Goal: Task Accomplishment & Management: Use online tool/utility

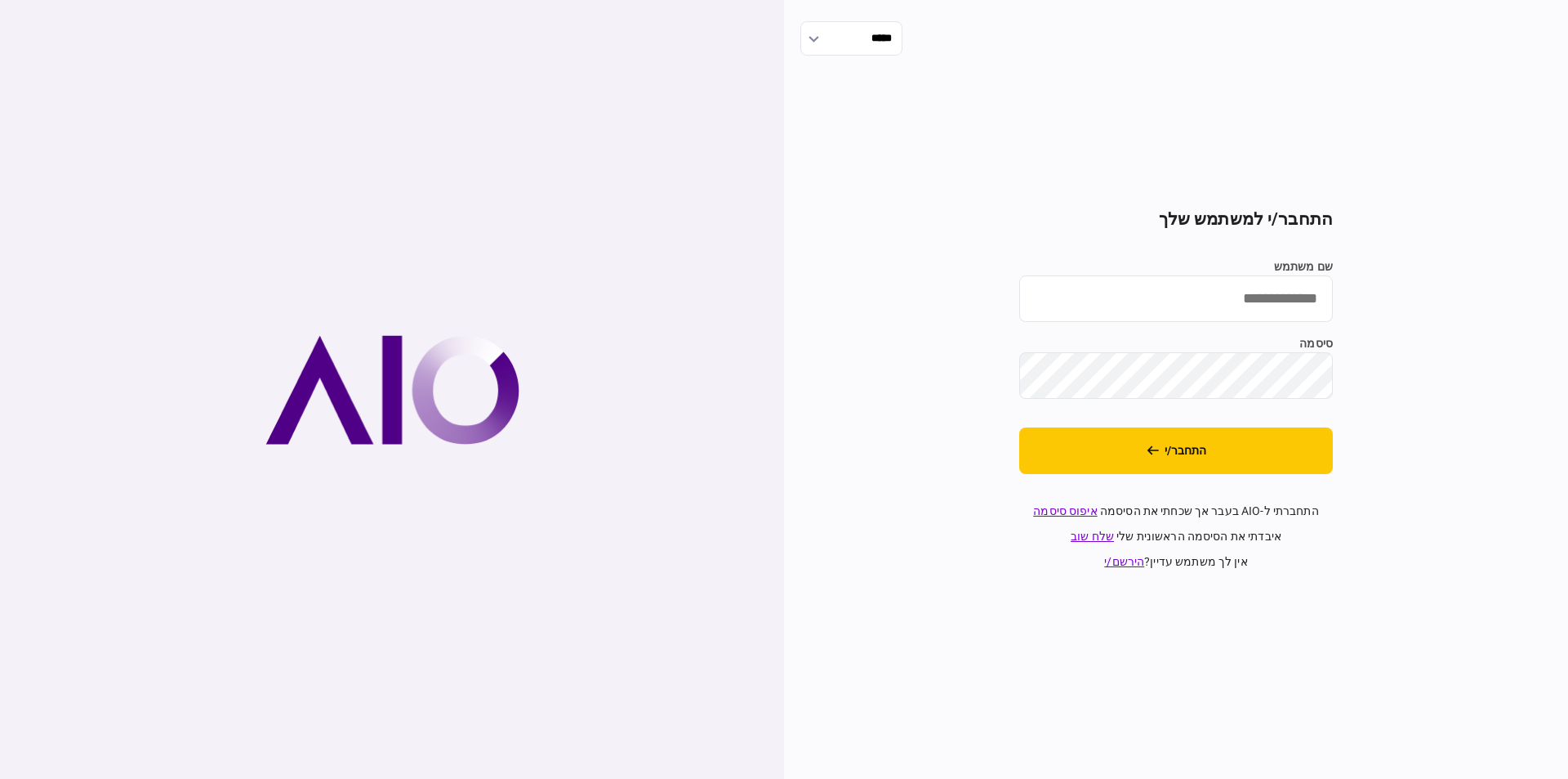
click at [1211, 482] on section "התחבר/י למשתמש שלך שם משתמש סיסמה התחבר/י התחברתי ל-AIO בעבר אך שכחתי את הסיסמה…" at bounding box center [1176, 390] width 313 height 361
click at [1214, 467] on button "התחבר/י" at bounding box center [1176, 450] width 313 height 46
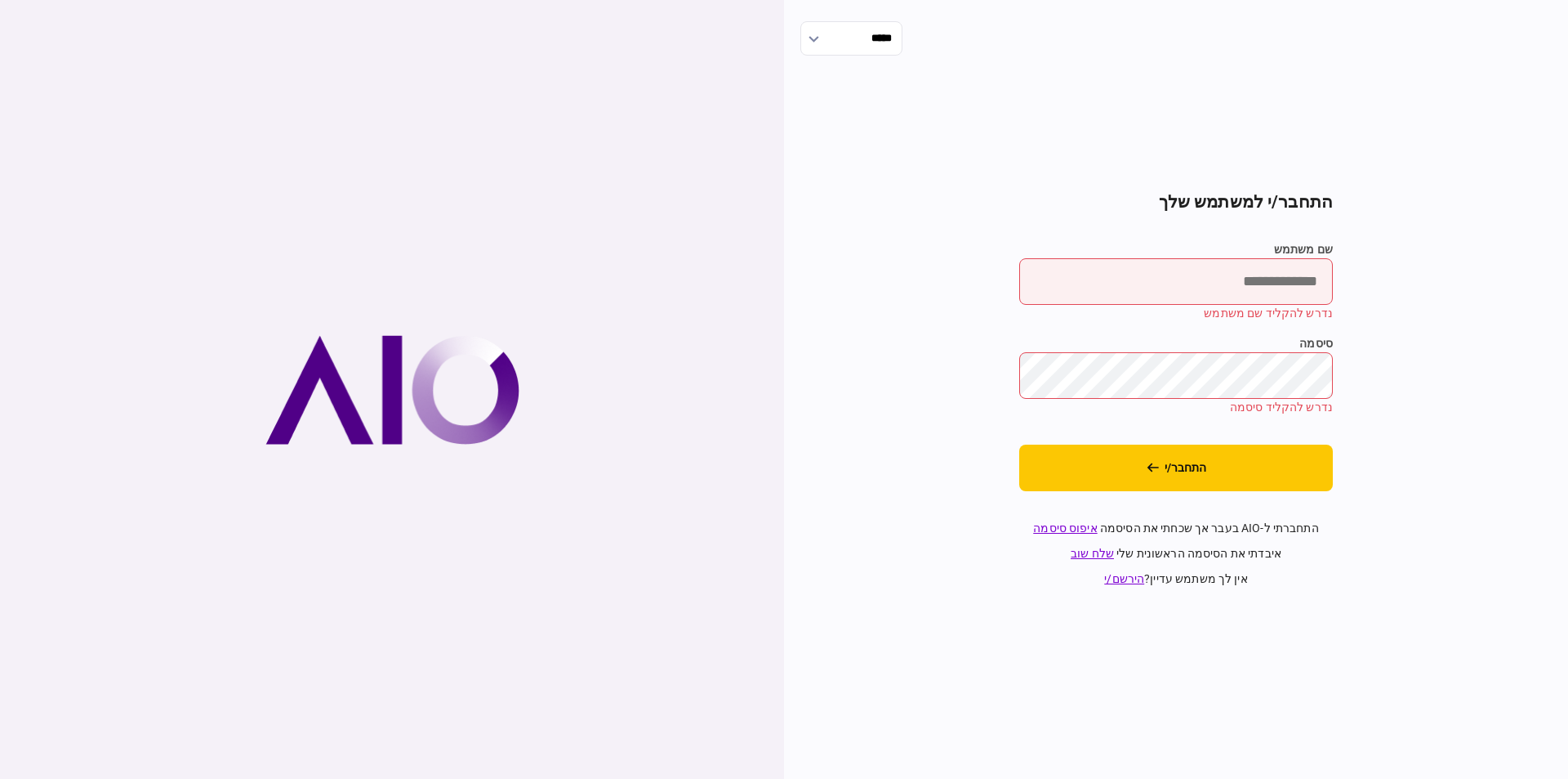
click at [1242, 297] on input "שם משתמש" at bounding box center [1176, 281] width 313 height 46
type input "*********"
click at [1293, 324] on div "שם משתמש ********* נדרש להקליד שם משתמש סיסמה נדרש להקליד סיסמה" at bounding box center [1176, 329] width 313 height 175
click at [1277, 471] on button "התחבר/י" at bounding box center [1176, 467] width 313 height 46
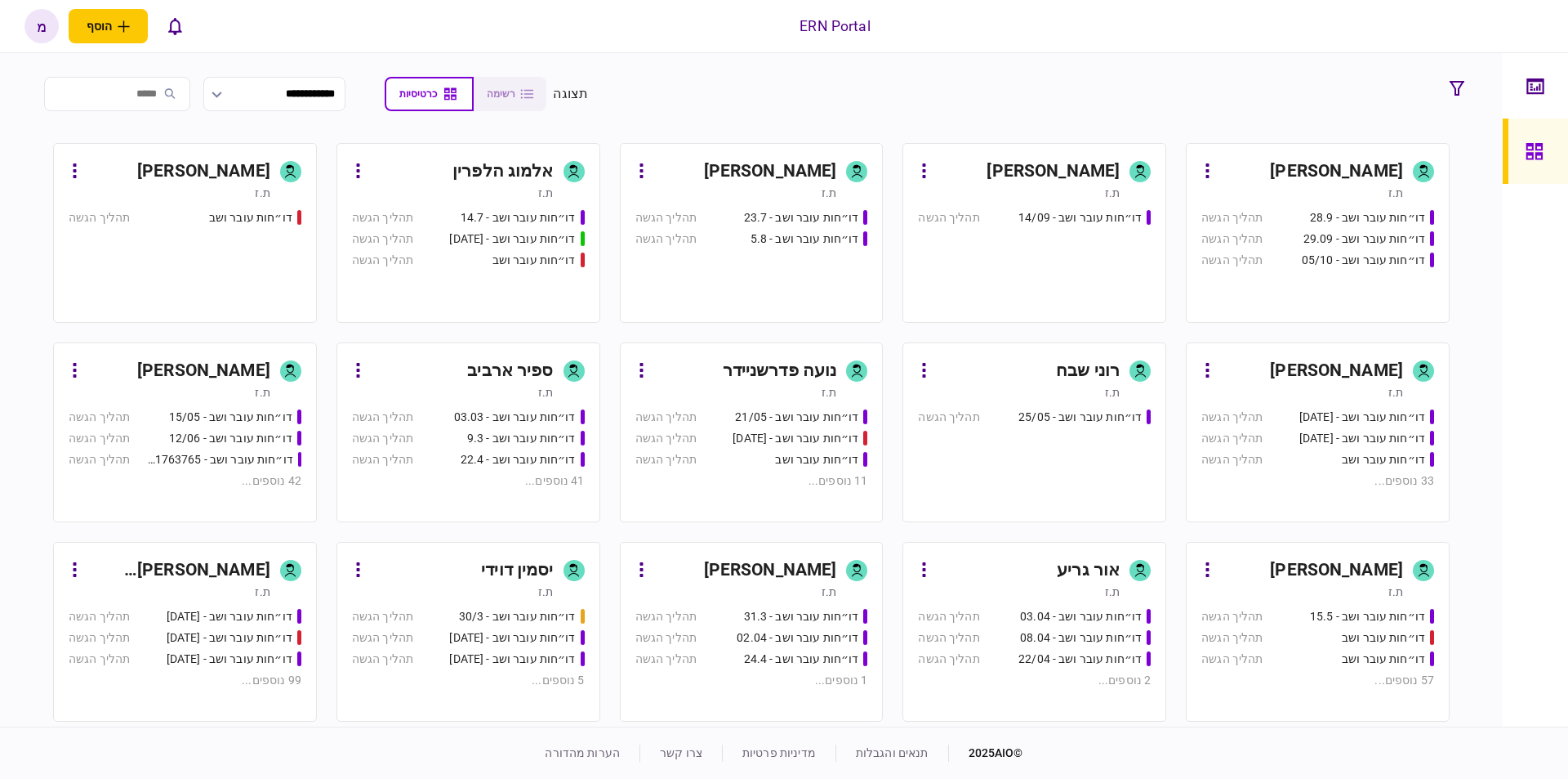
click at [827, 168] on div "[PERSON_NAME]" at bounding box center [770, 171] width 133 height 26
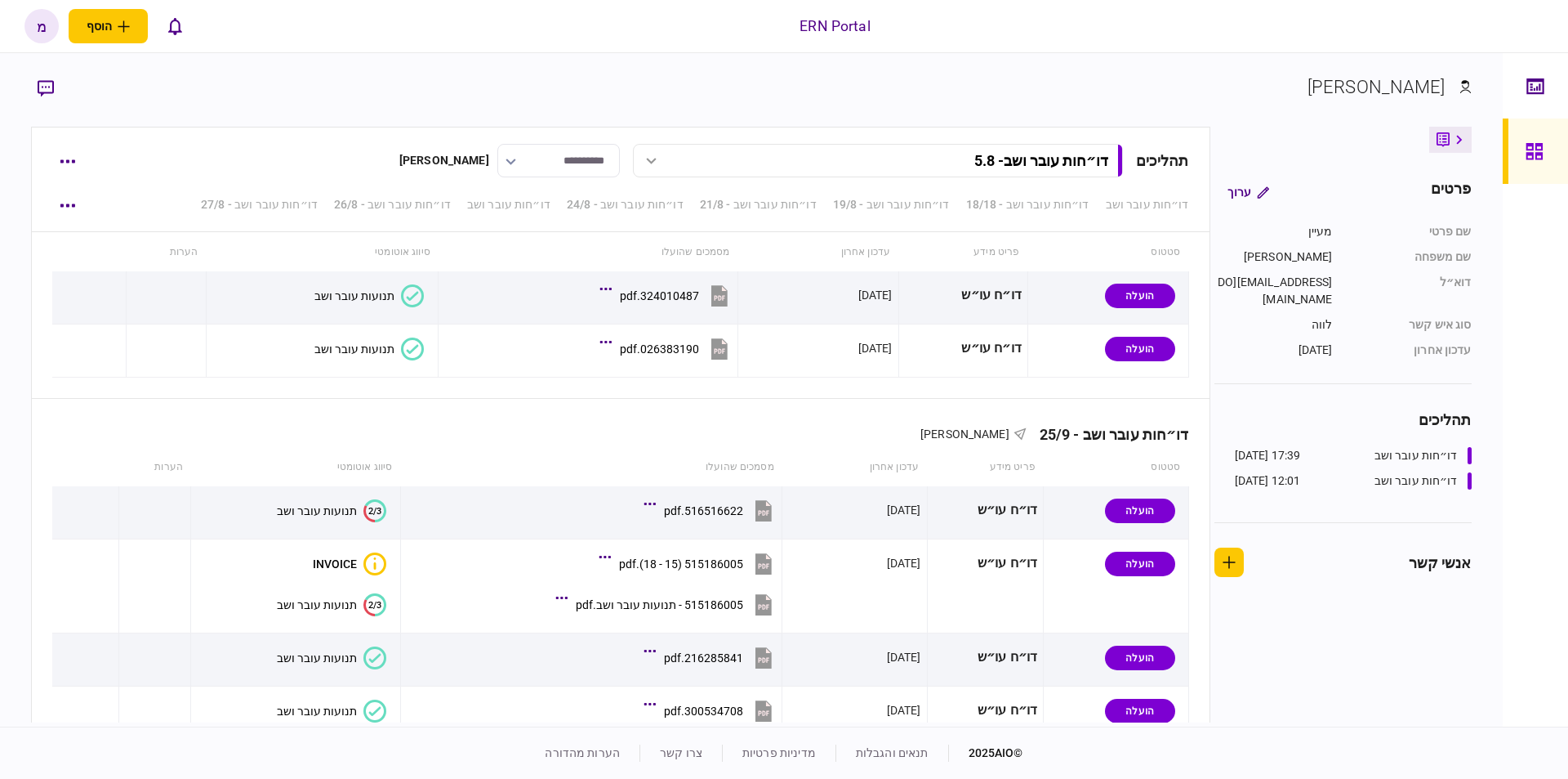
scroll to position [4557, 0]
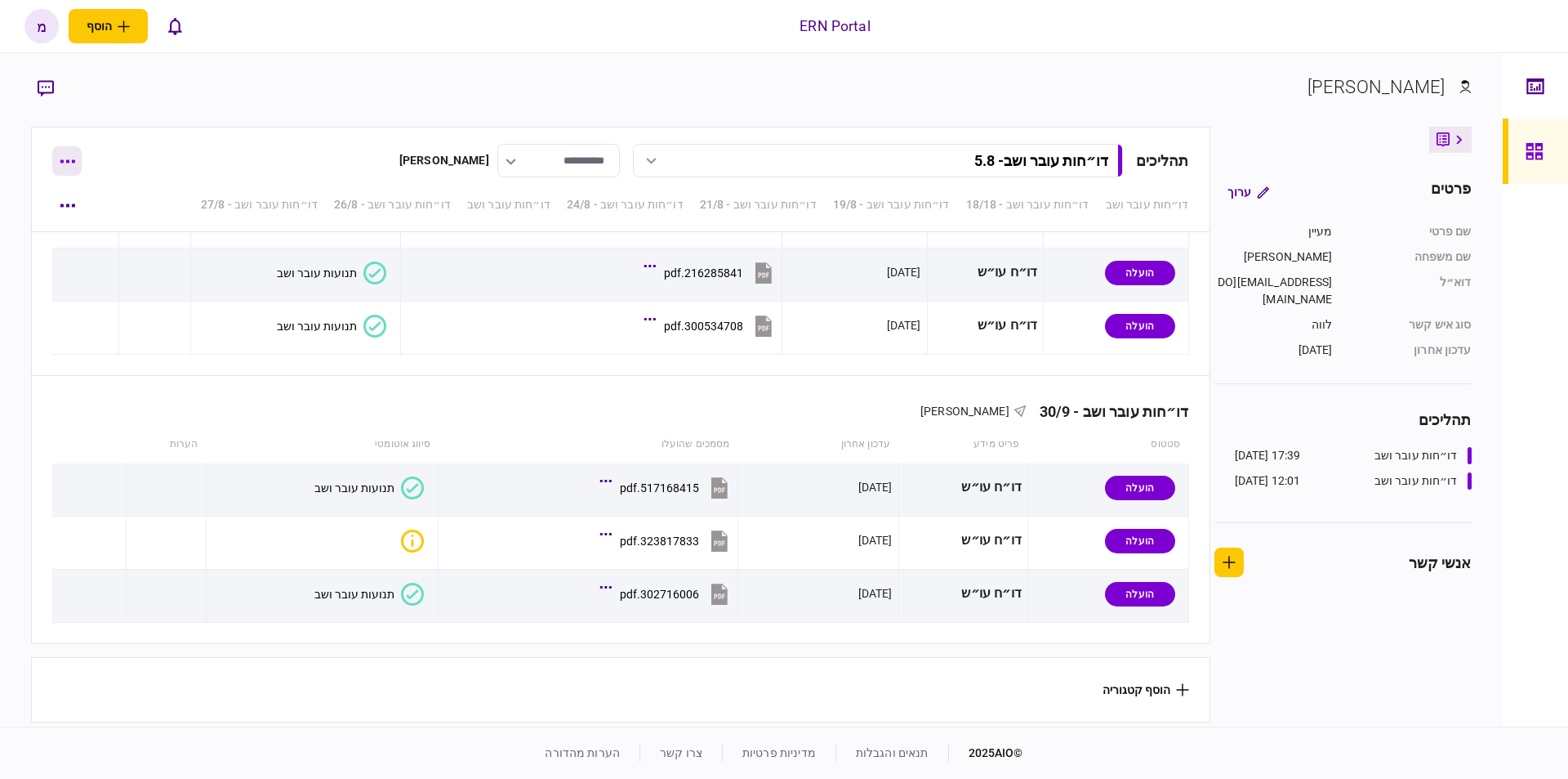
click at [64, 166] on button "button" at bounding box center [66, 161] width 29 height 29
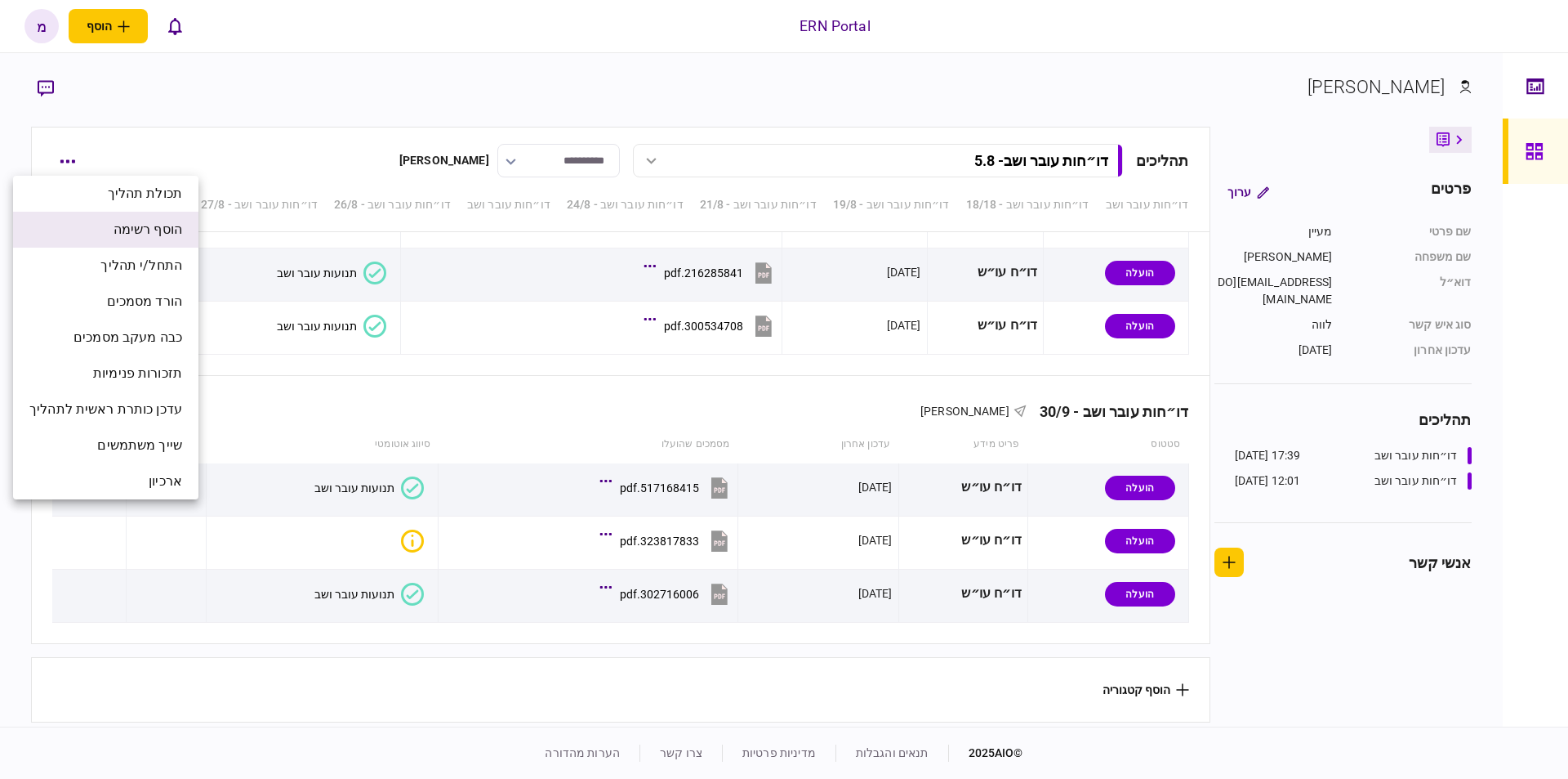
click at [130, 234] on span "הוסף רשימה" at bounding box center [148, 229] width 69 height 19
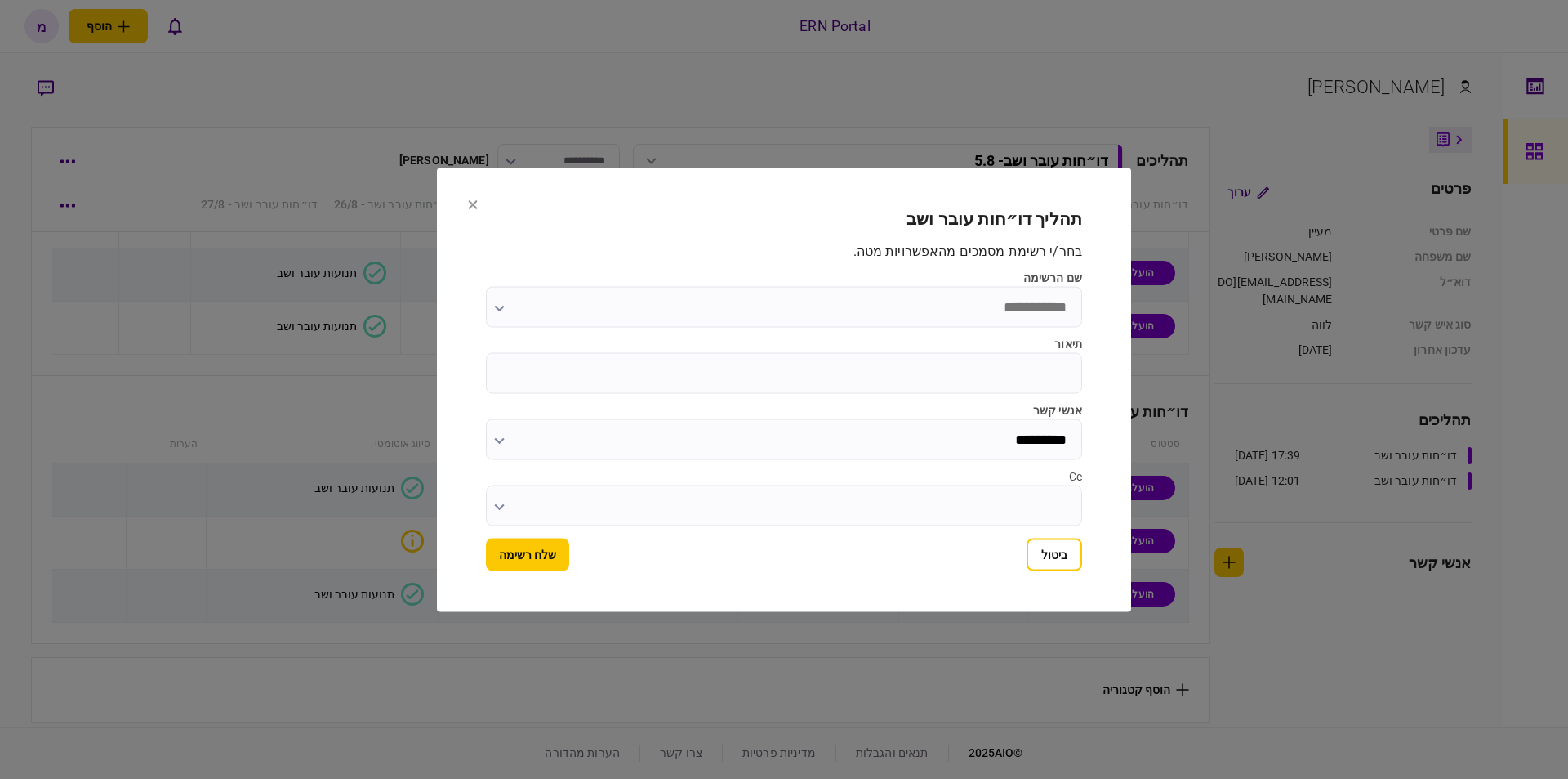
click at [864, 299] on input "שם הרשימה" at bounding box center [784, 306] width 596 height 41
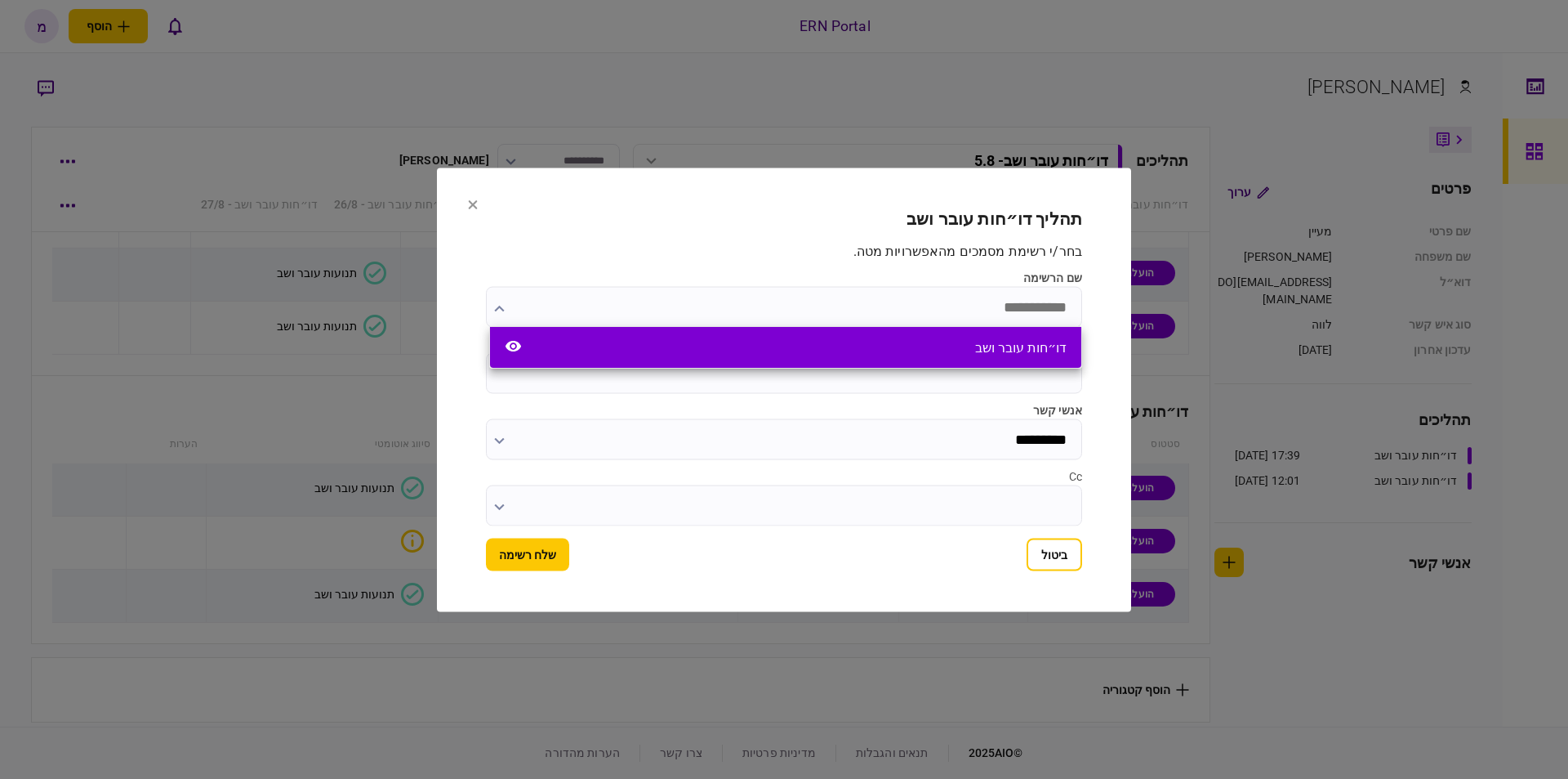
click at [936, 355] on div "דו״חות עובר ושב" at bounding box center [785, 347] width 591 height 41
type input "**********"
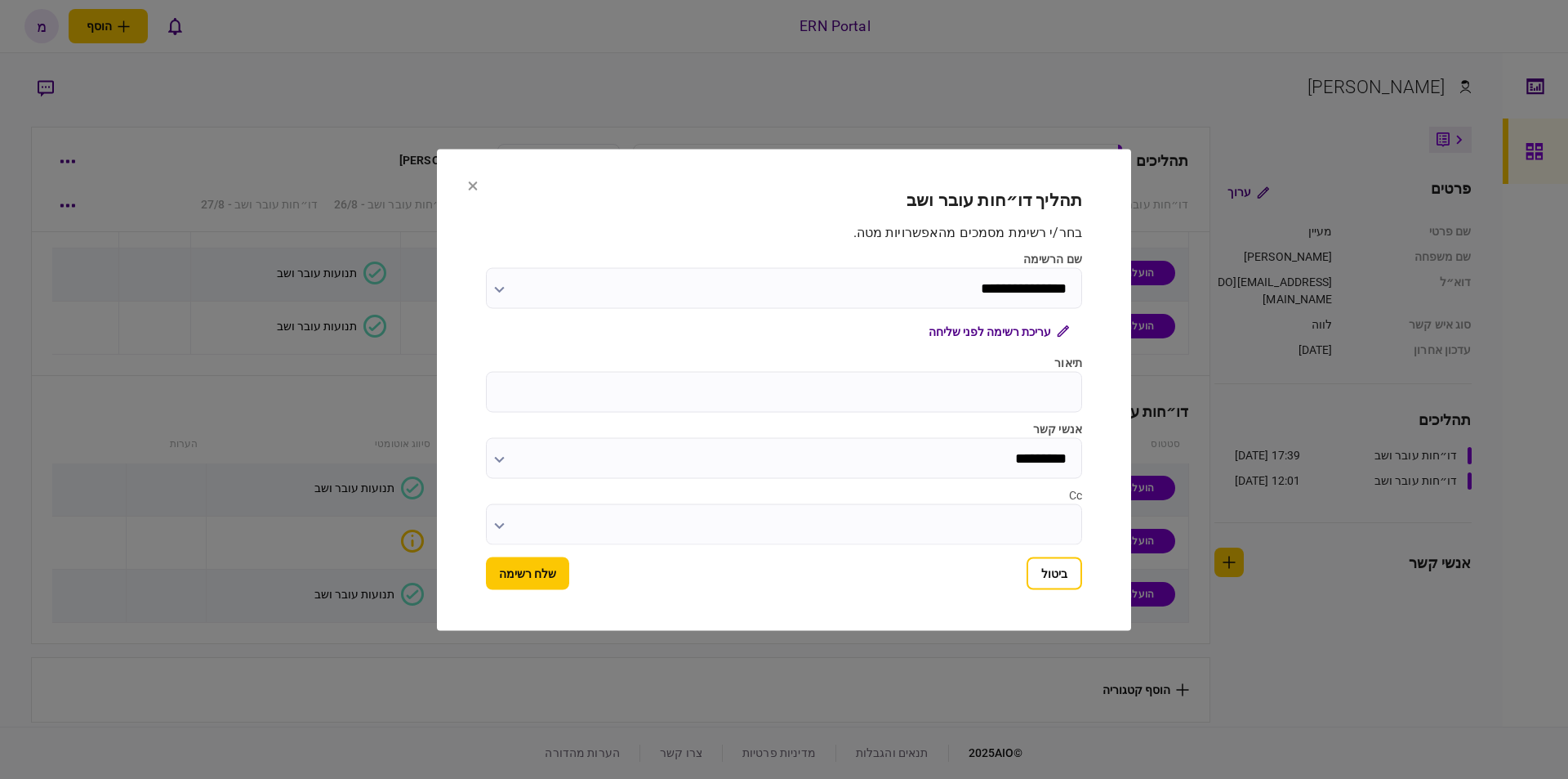
click at [931, 381] on input "תיאור" at bounding box center [784, 391] width 596 height 41
type input "****"
click at [519, 570] on button "שלח רשימה" at bounding box center [527, 572] width 83 height 33
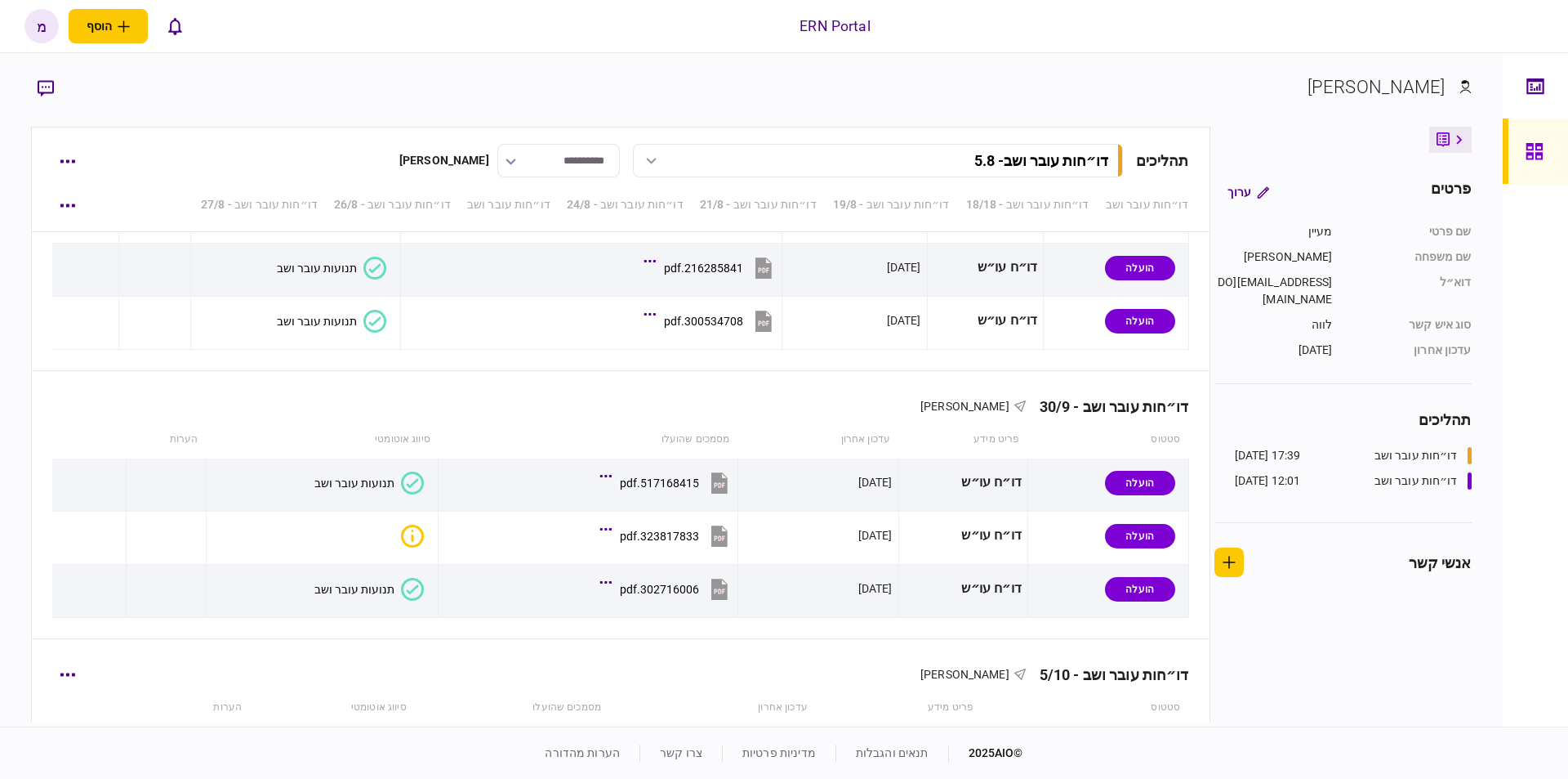
scroll to position [4719, 0]
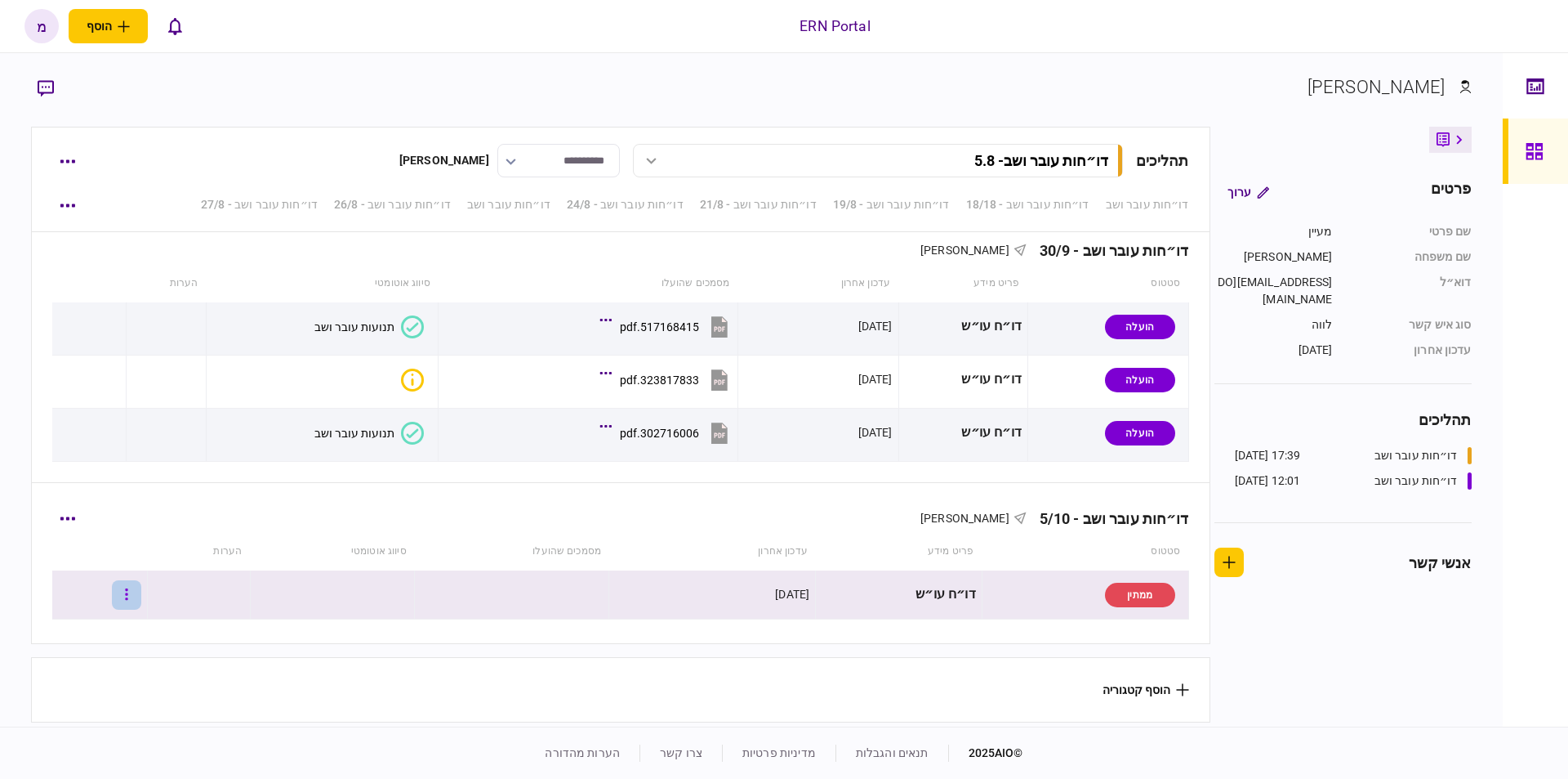
click at [141, 593] on button "button" at bounding box center [126, 594] width 29 height 29
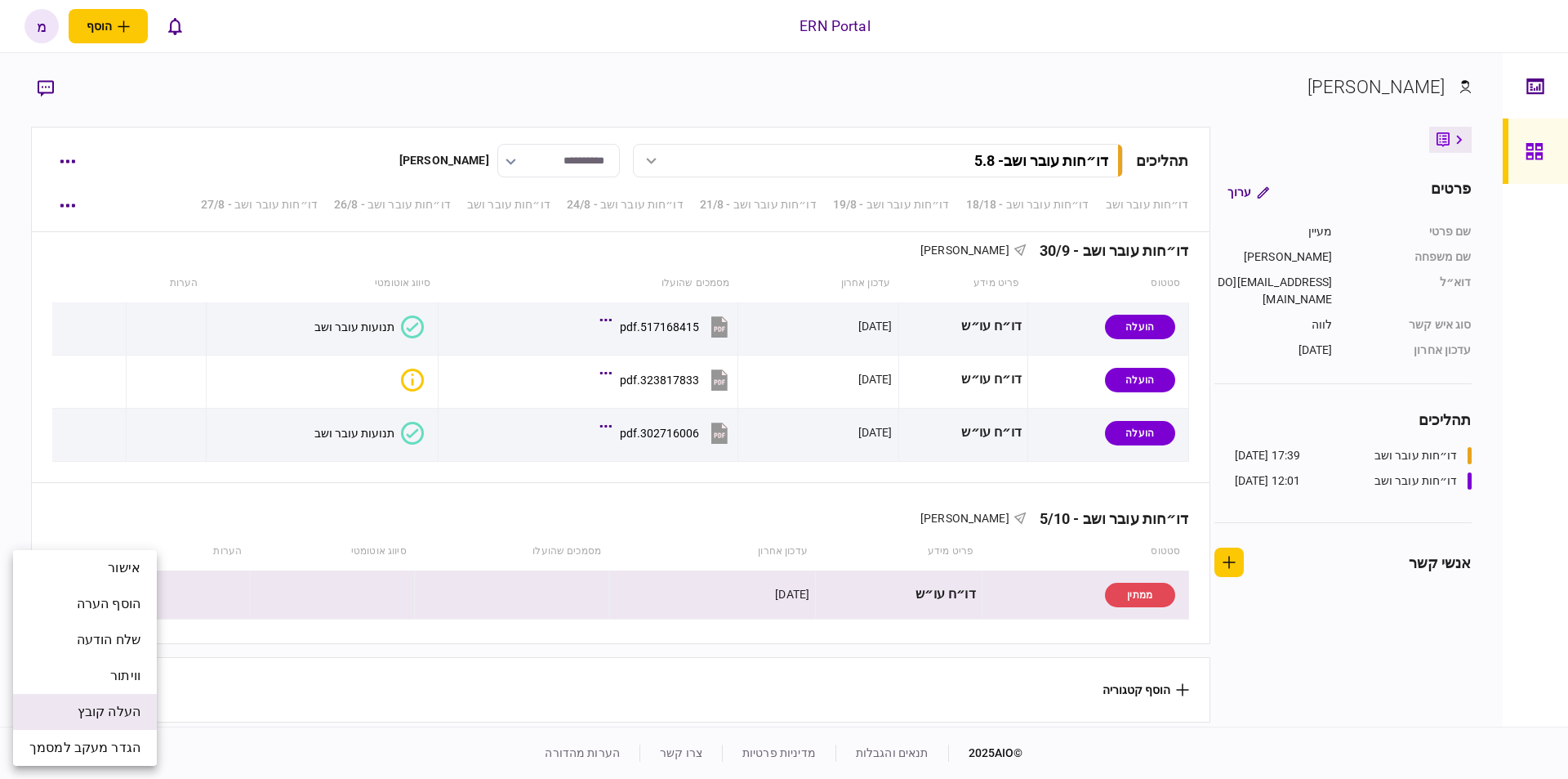
click at [101, 708] on span "העלה קובץ" at bounding box center [108, 711] width 63 height 19
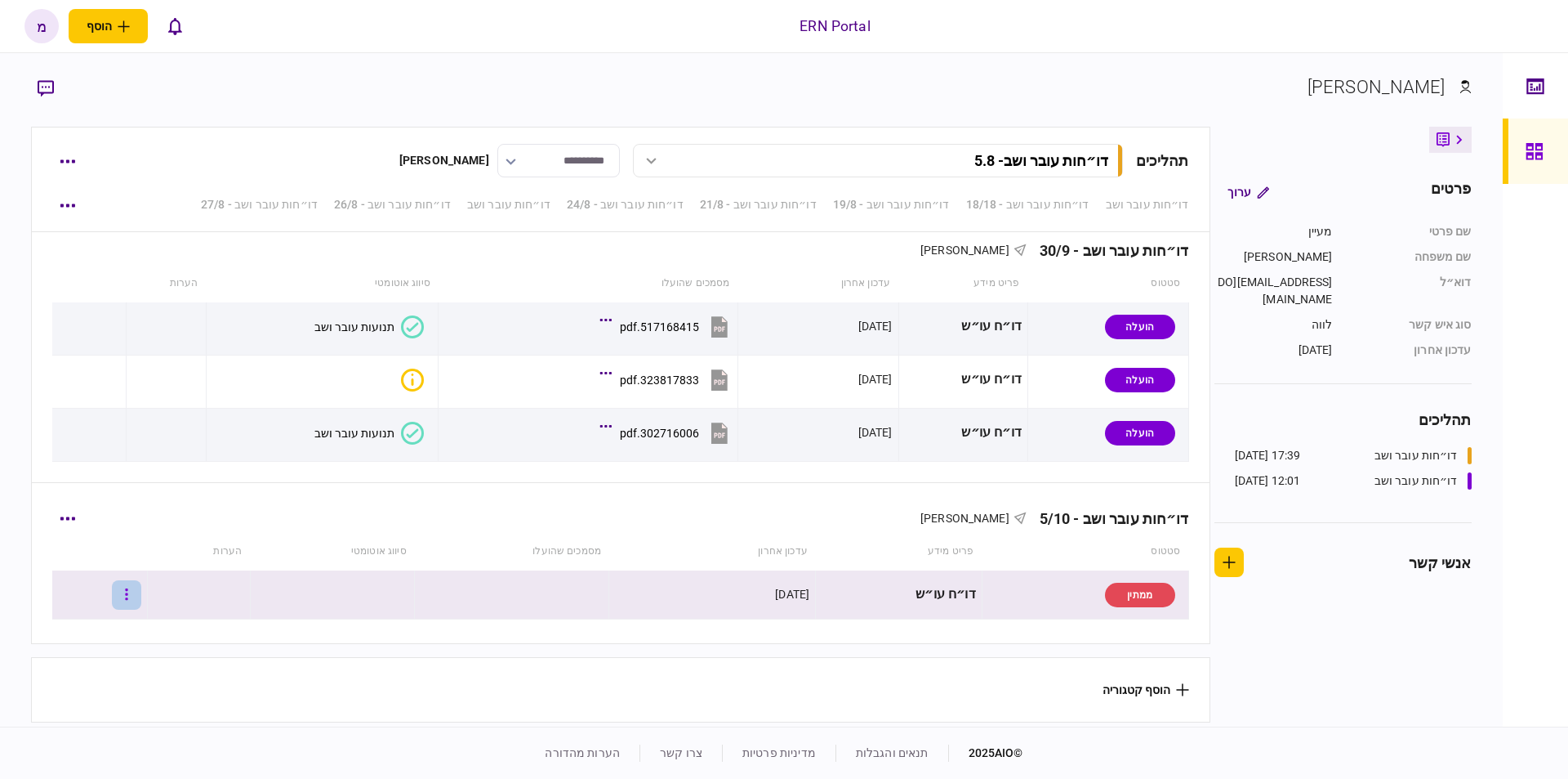
click at [136, 583] on button "button" at bounding box center [126, 594] width 29 height 29
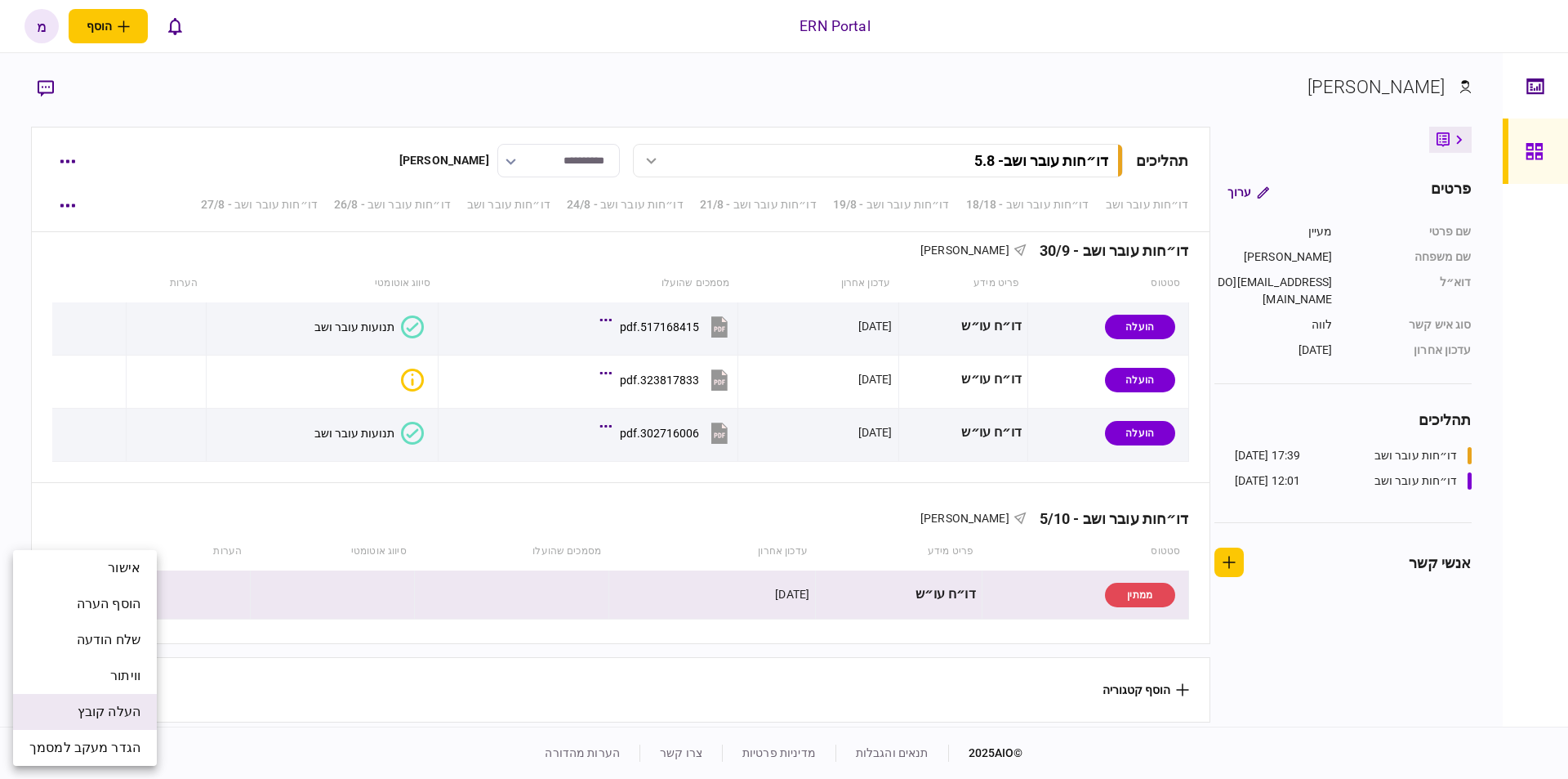
click at [102, 707] on span "העלה קובץ" at bounding box center [108, 711] width 63 height 19
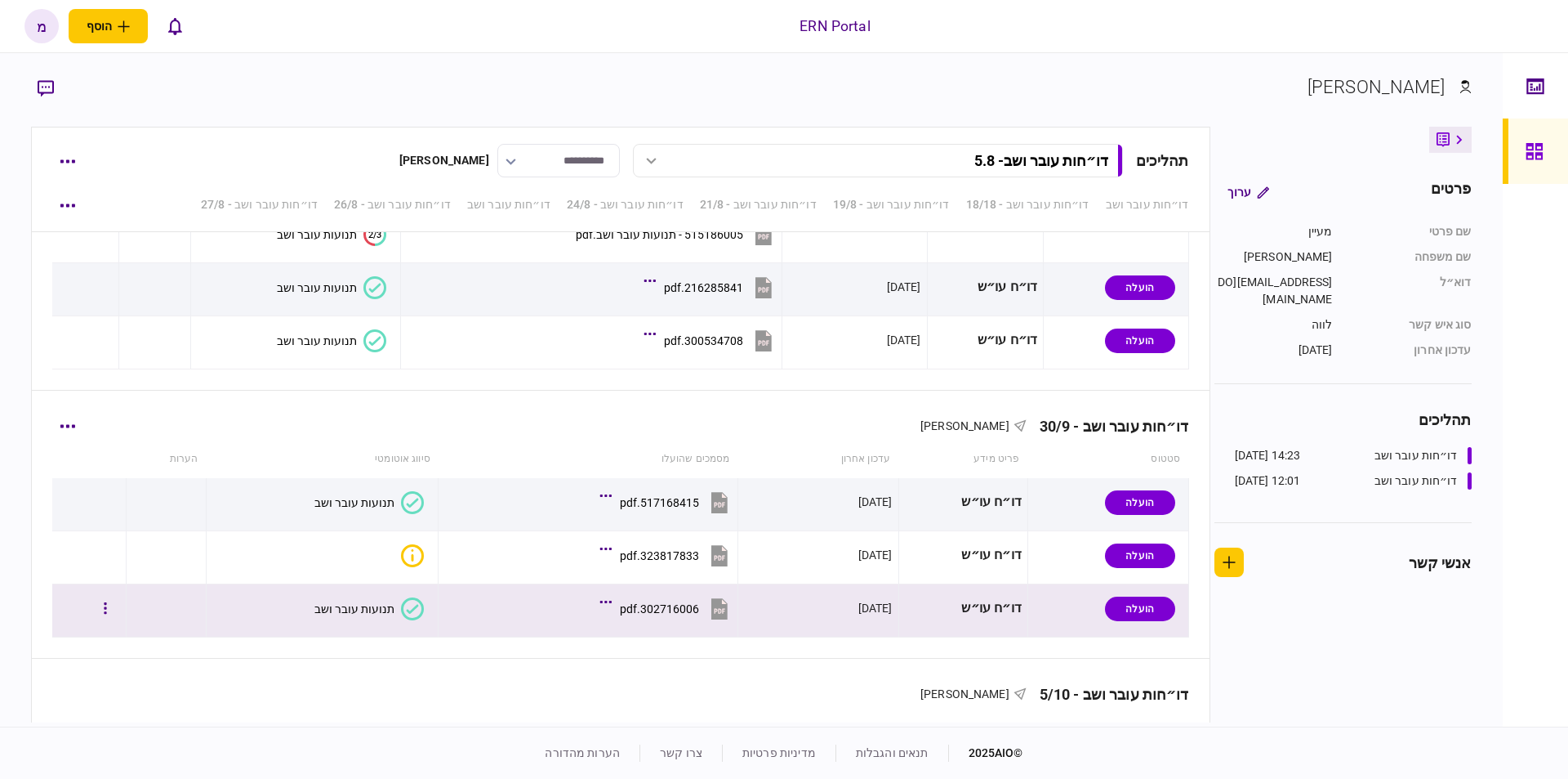
scroll to position [4719, 0]
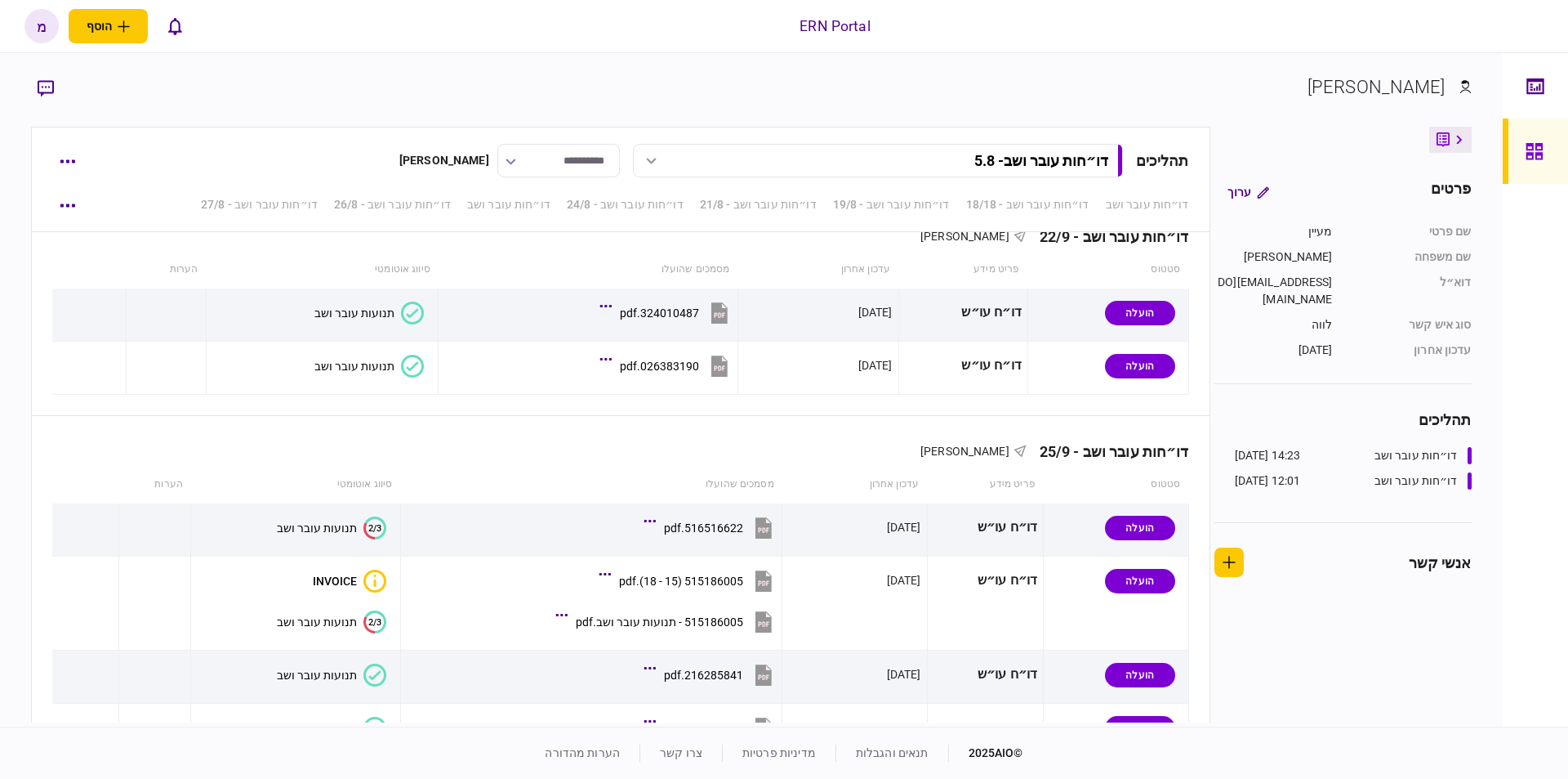
scroll to position [4719, 0]
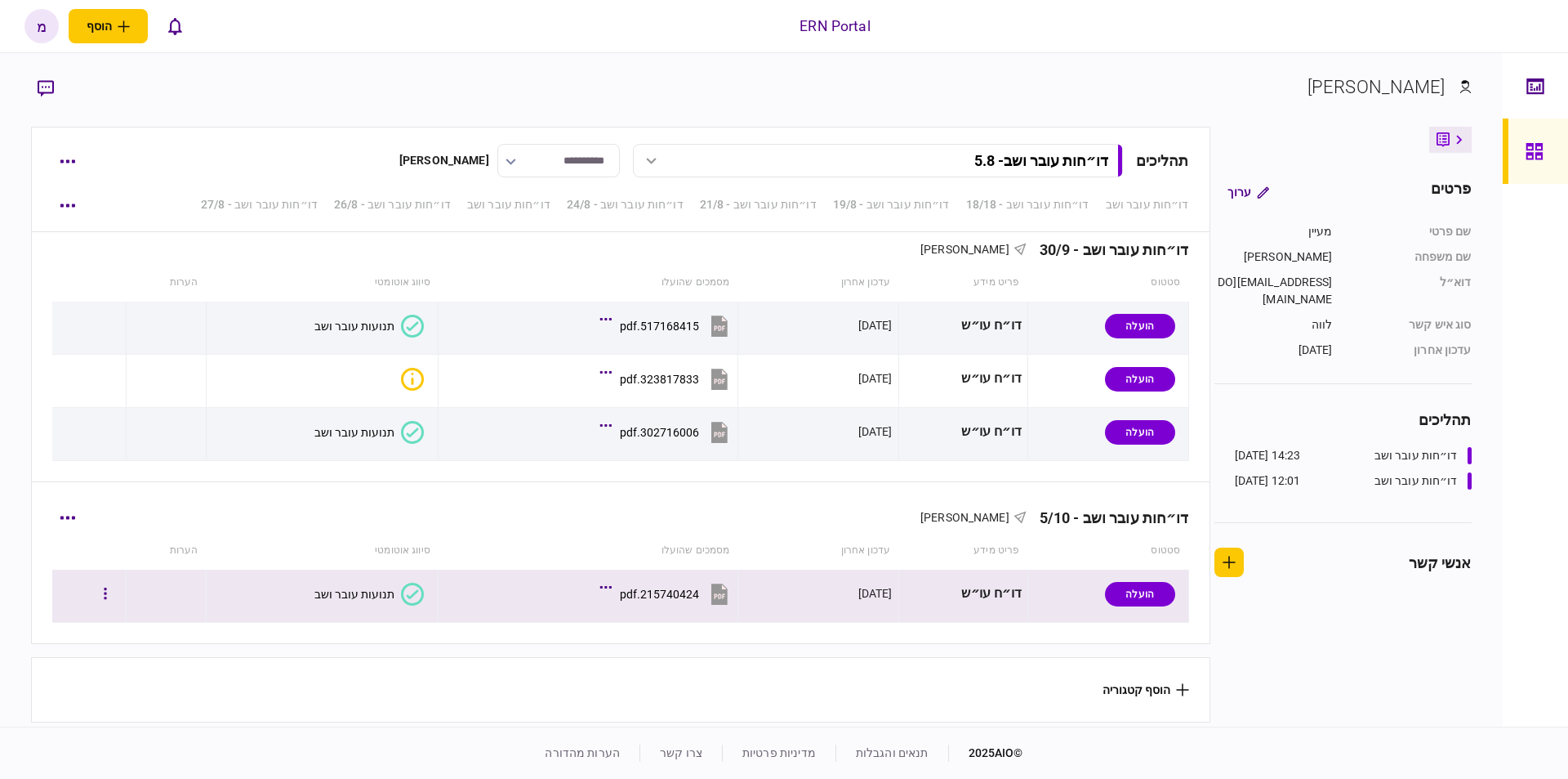
click at [401, 587] on icon at bounding box center [412, 593] width 23 height 23
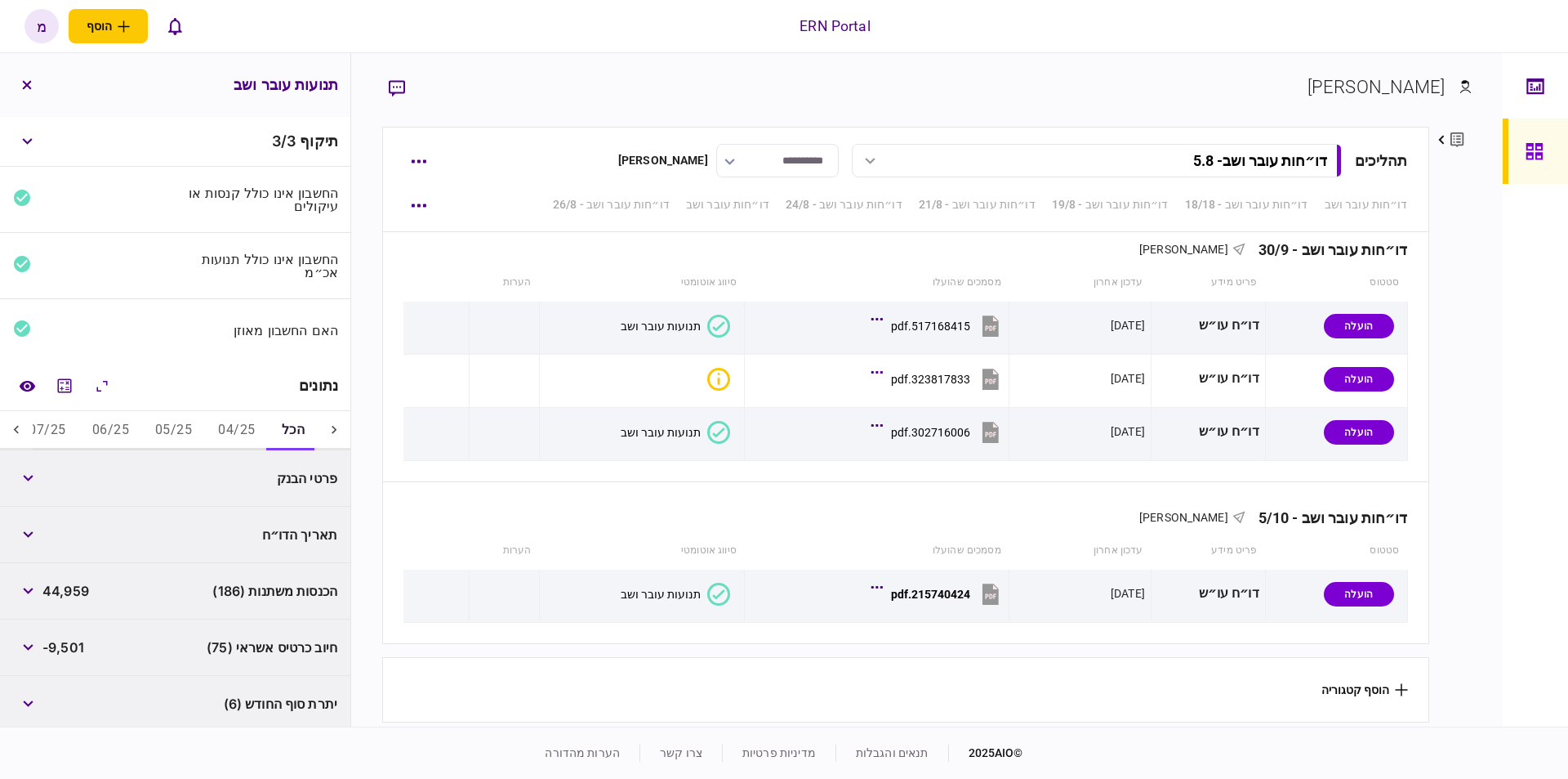
click at [113, 440] on button "06/25" at bounding box center [110, 430] width 63 height 39
click at [155, 423] on button "05/25" at bounding box center [173, 430] width 63 height 39
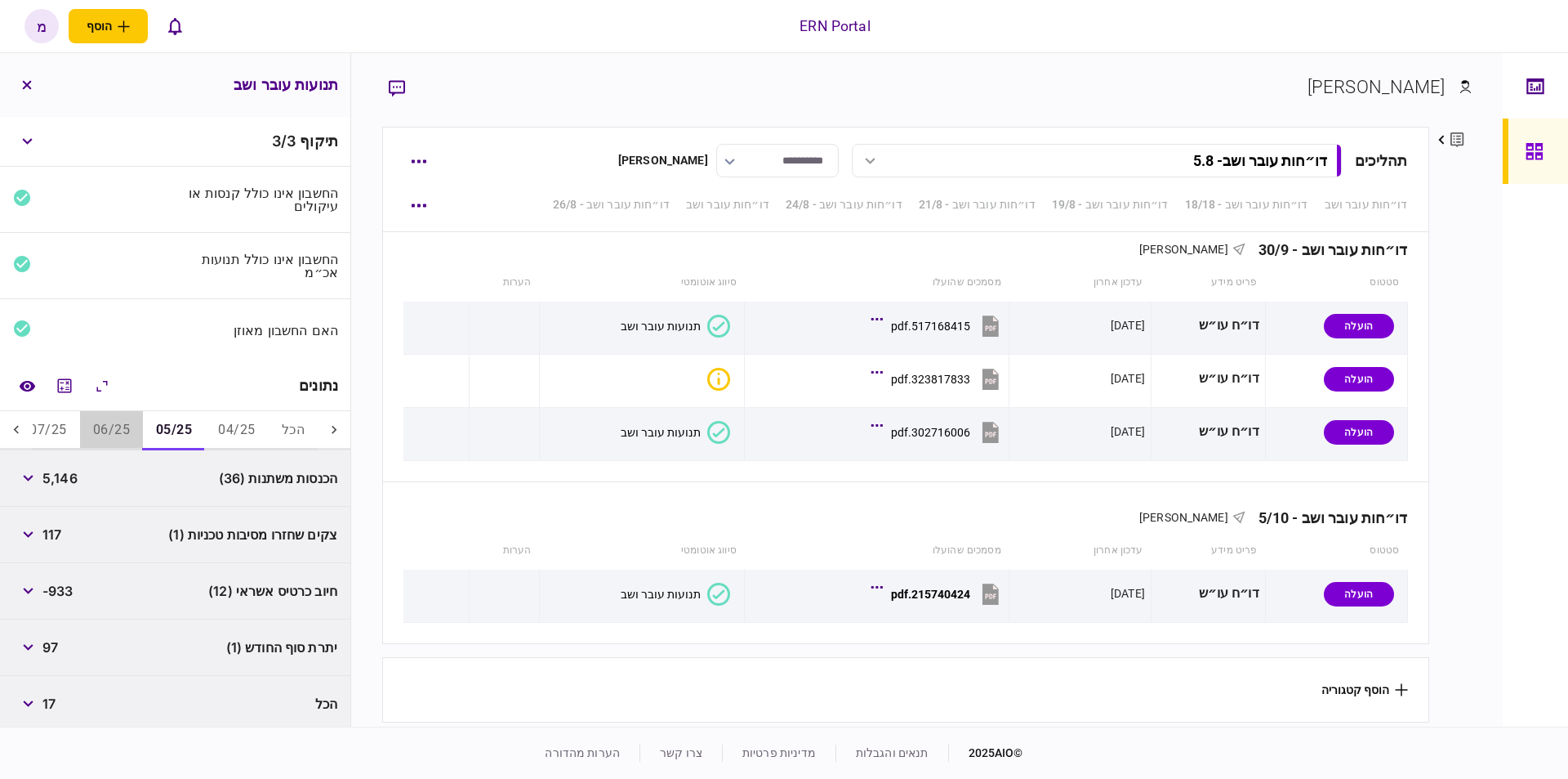
click at [128, 425] on button "06/25" at bounding box center [111, 430] width 63 height 39
click at [45, 420] on button "07/25" at bounding box center [47, 430] width 63 height 39
click at [20, 422] on icon at bounding box center [16, 429] width 16 height 16
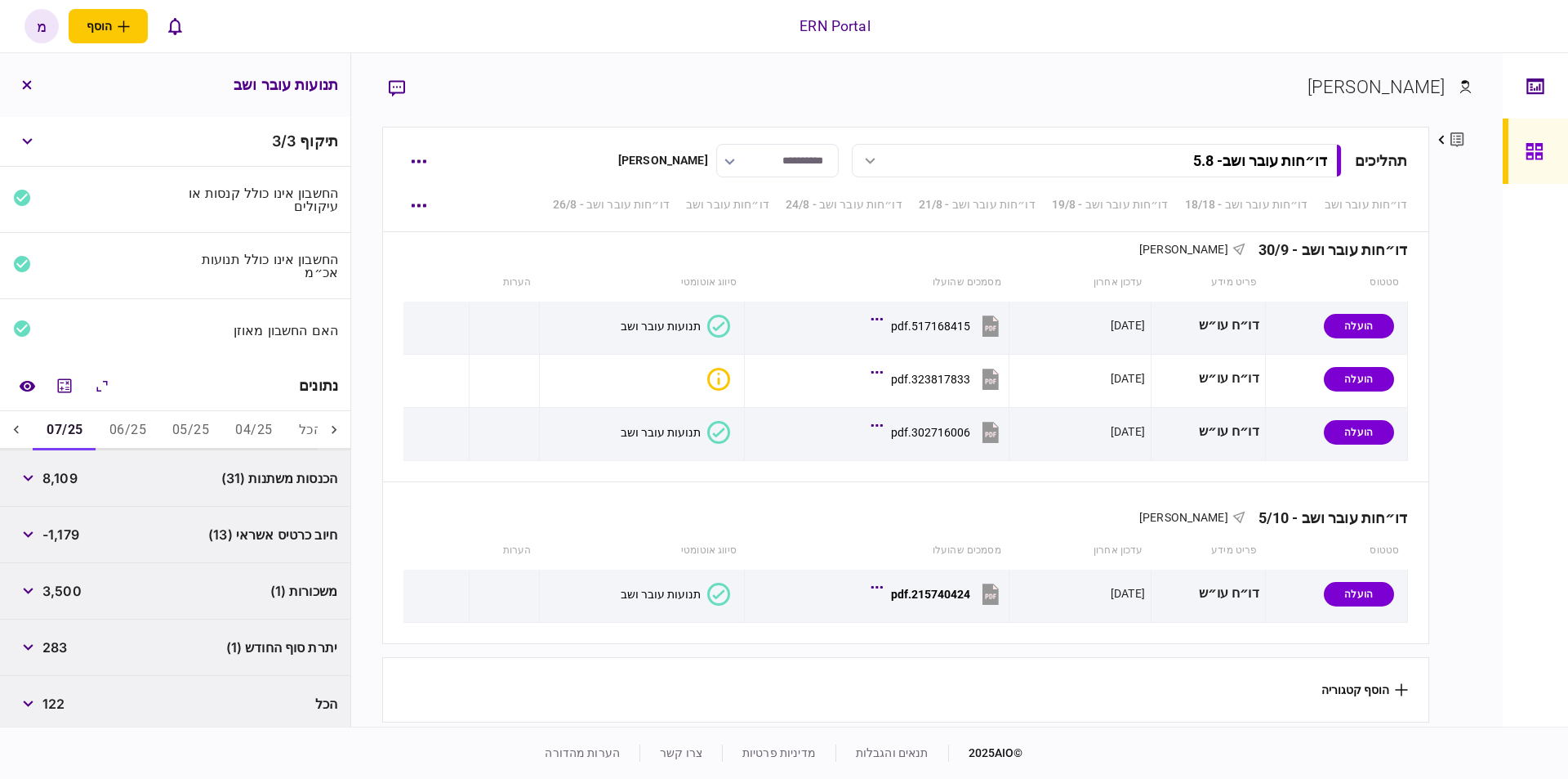
scroll to position [0, -143]
click at [20, 422] on icon at bounding box center [16, 429] width 16 height 16
click at [74, 386] on icon "מחשבון" at bounding box center [64, 385] width 19 height 19
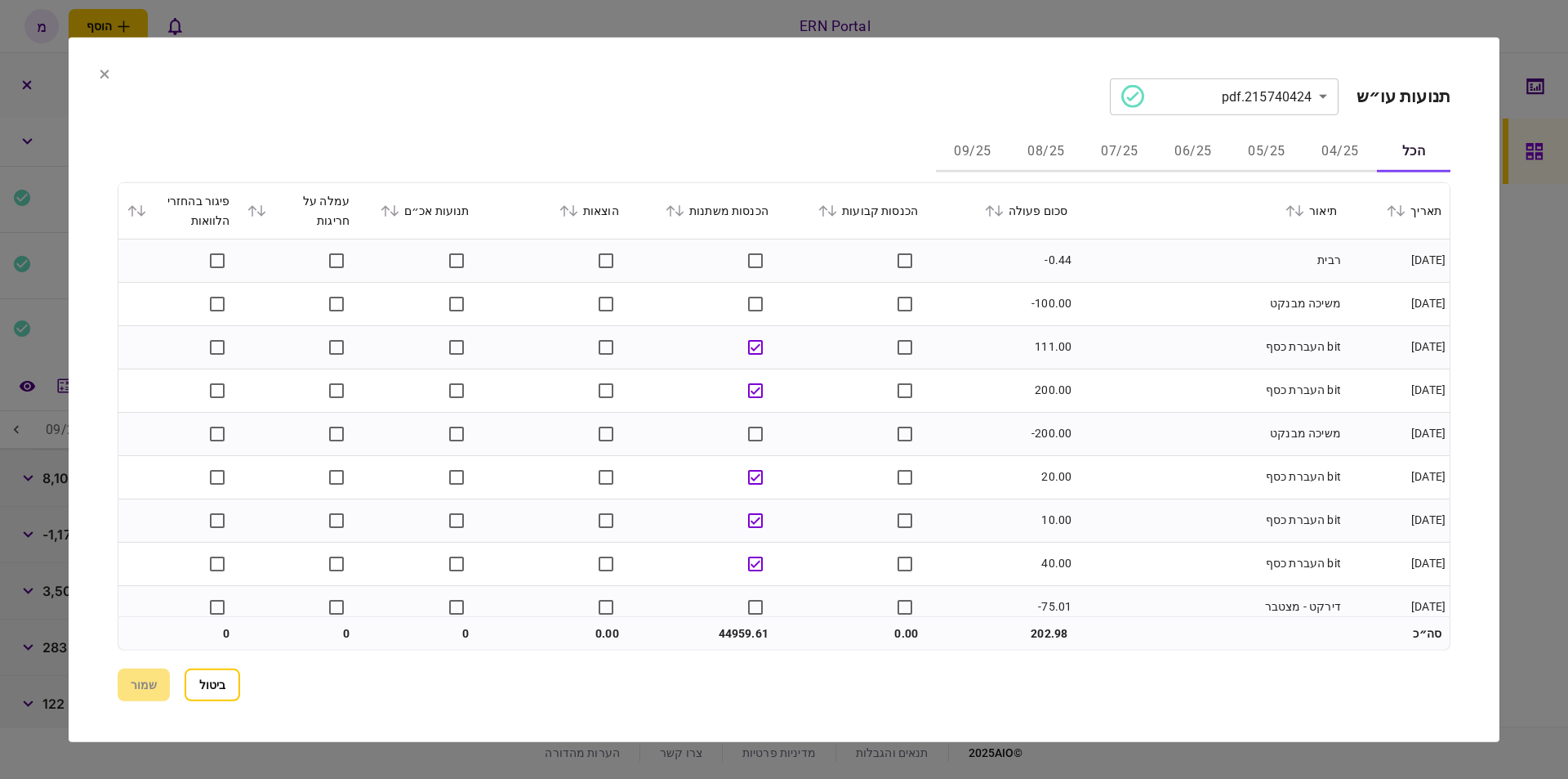
click at [1133, 148] on button "07/25" at bounding box center [1120, 152] width 74 height 39
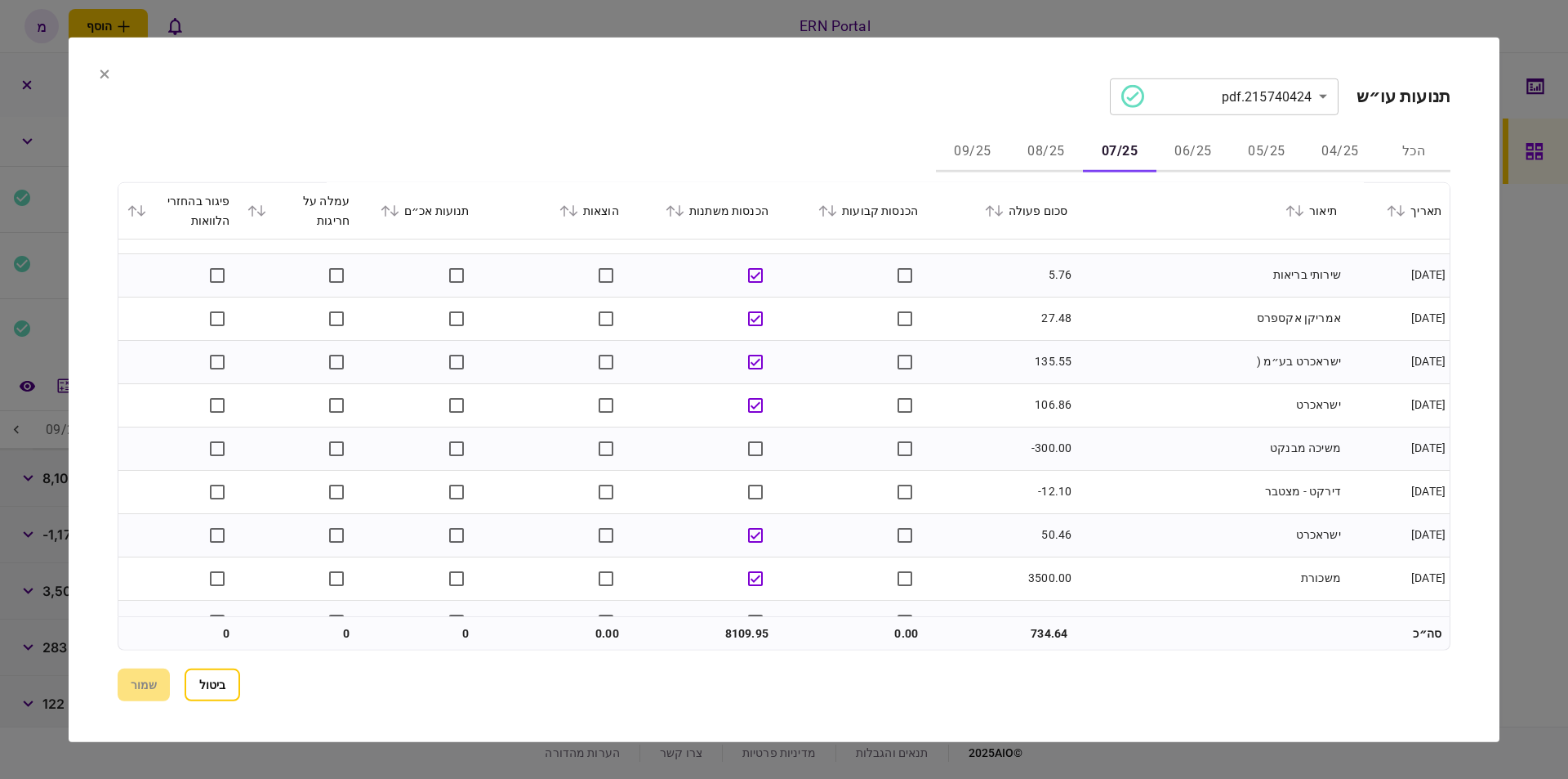
scroll to position [1203, 0]
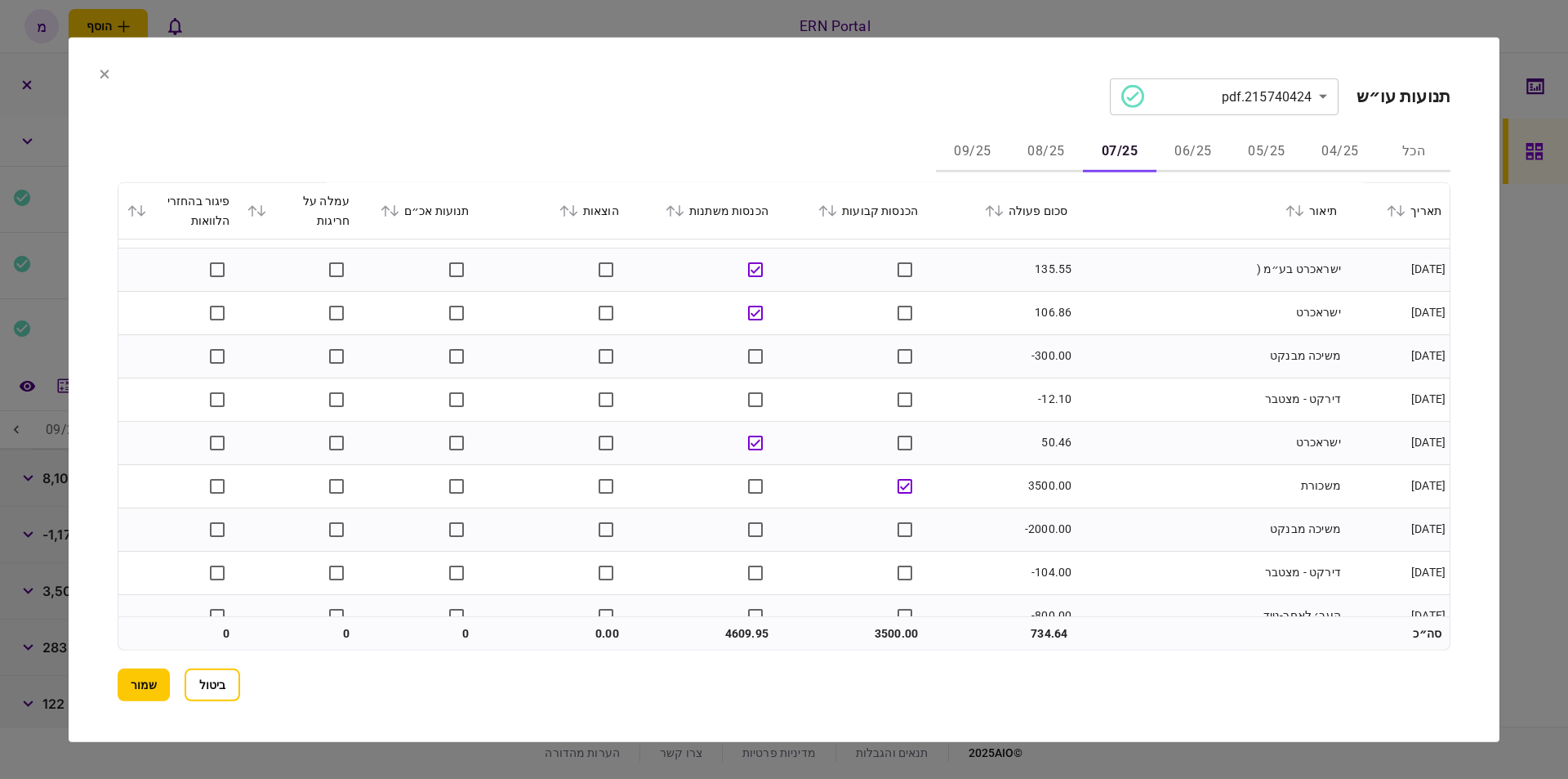
click at [1226, 432] on td "ישראכרט" at bounding box center [1210, 443] width 270 height 44
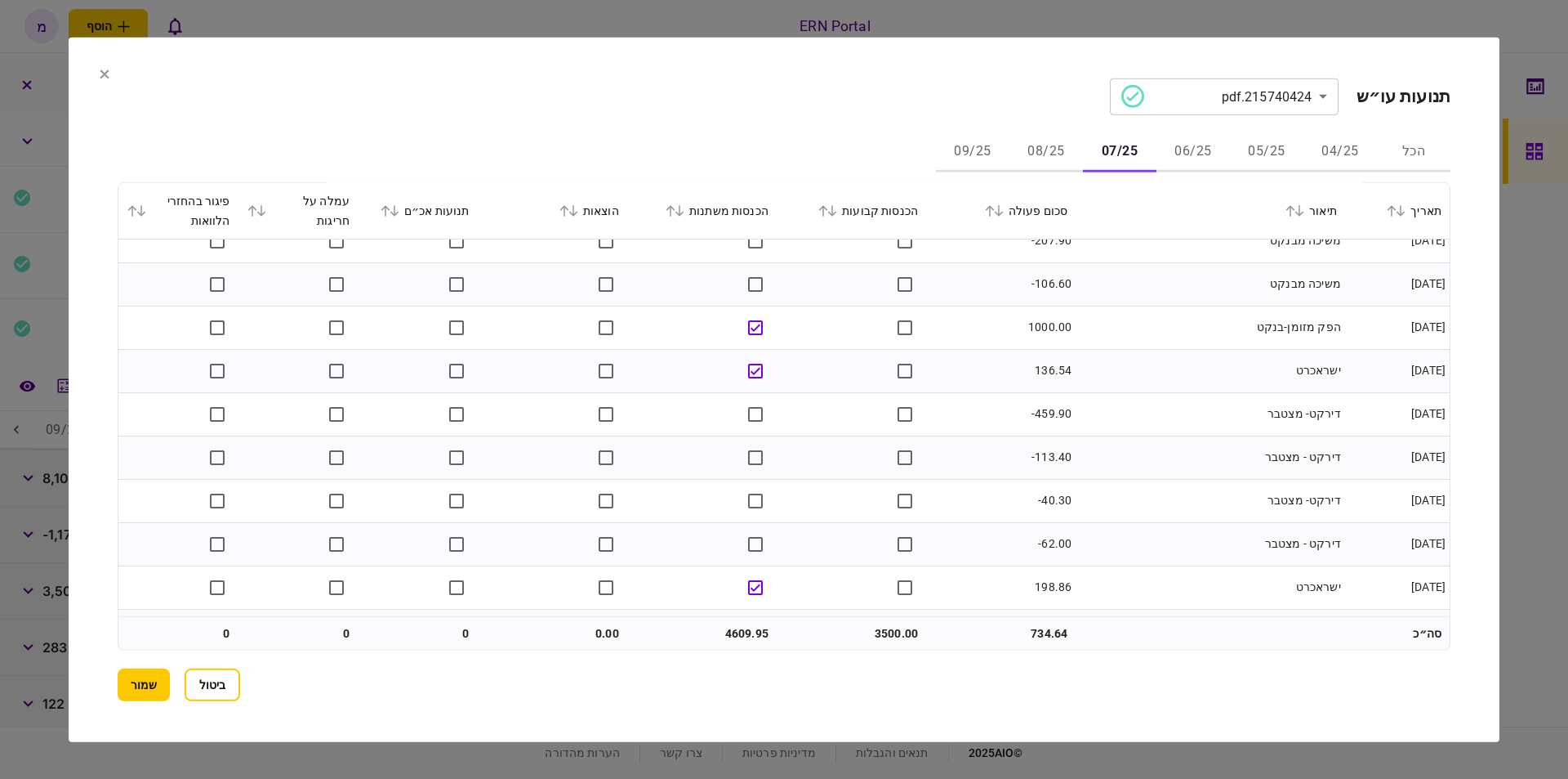
scroll to position [2353, 0]
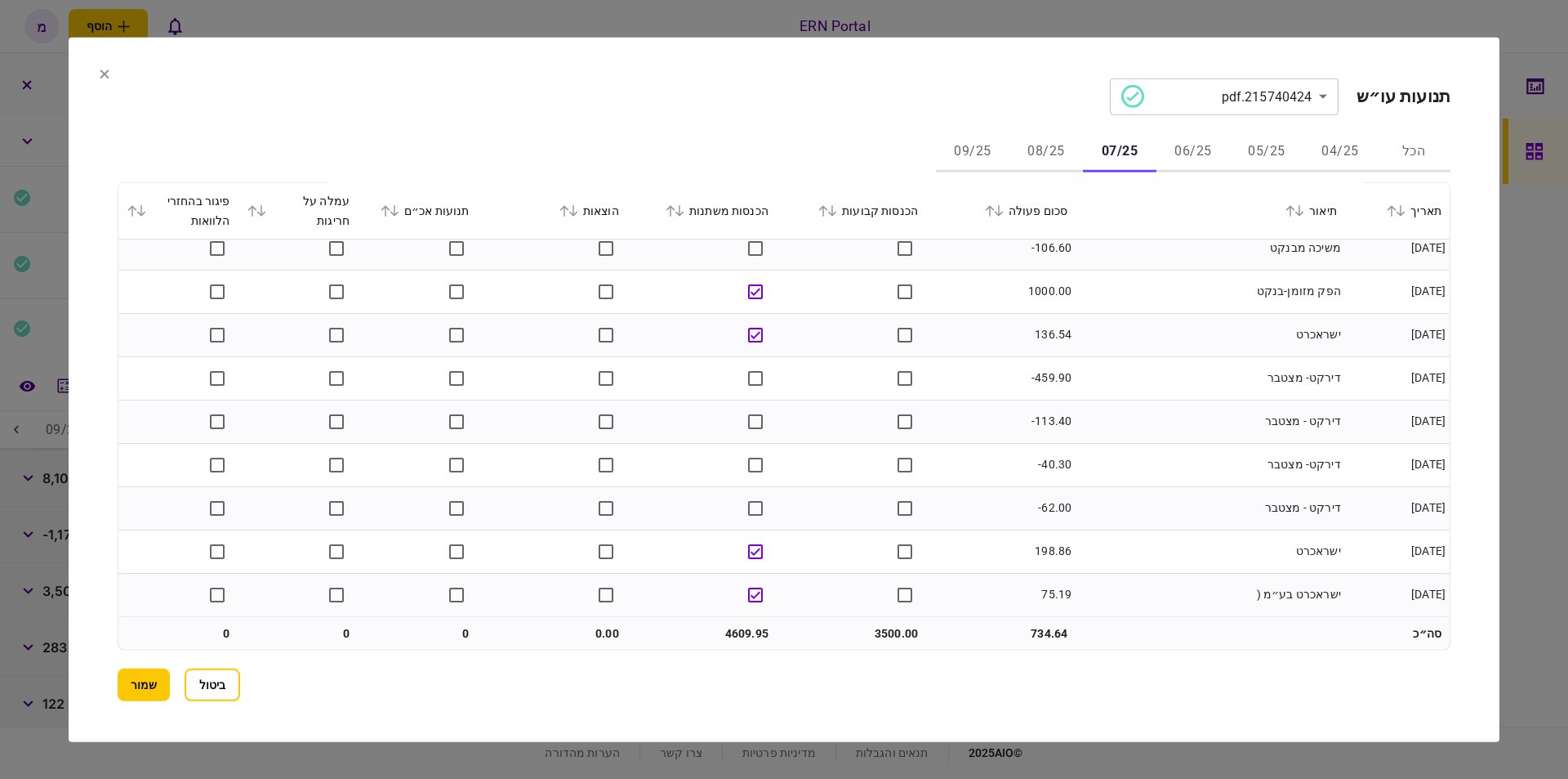
click at [876, 626] on td "3500.00" at bounding box center [852, 633] width 149 height 33
copy td "3500.00"
click at [737, 626] on td "4609.95" at bounding box center [702, 633] width 149 height 33
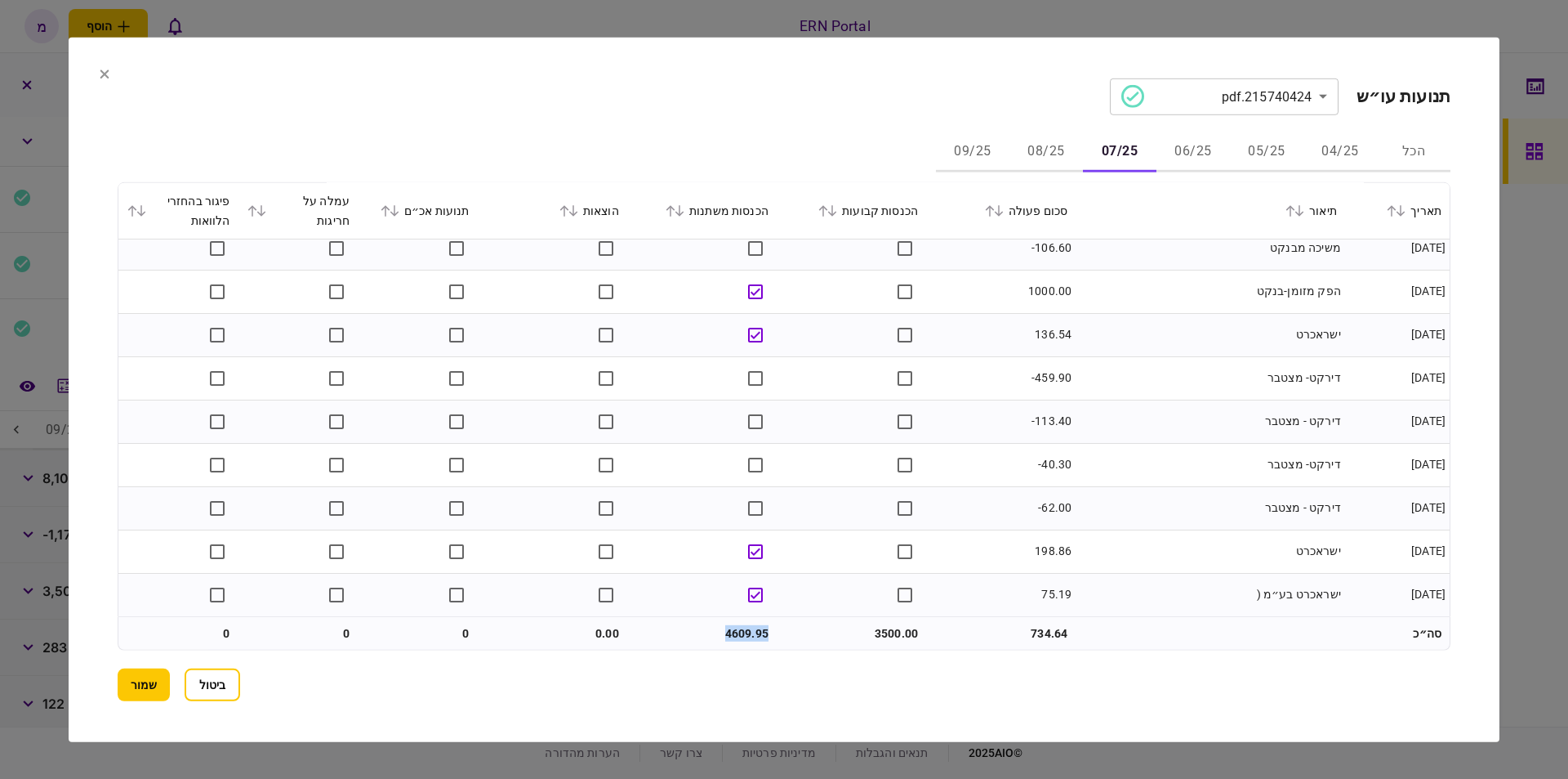
copy td "4609.95"
click at [1047, 135] on button "08/25" at bounding box center [1046, 152] width 74 height 39
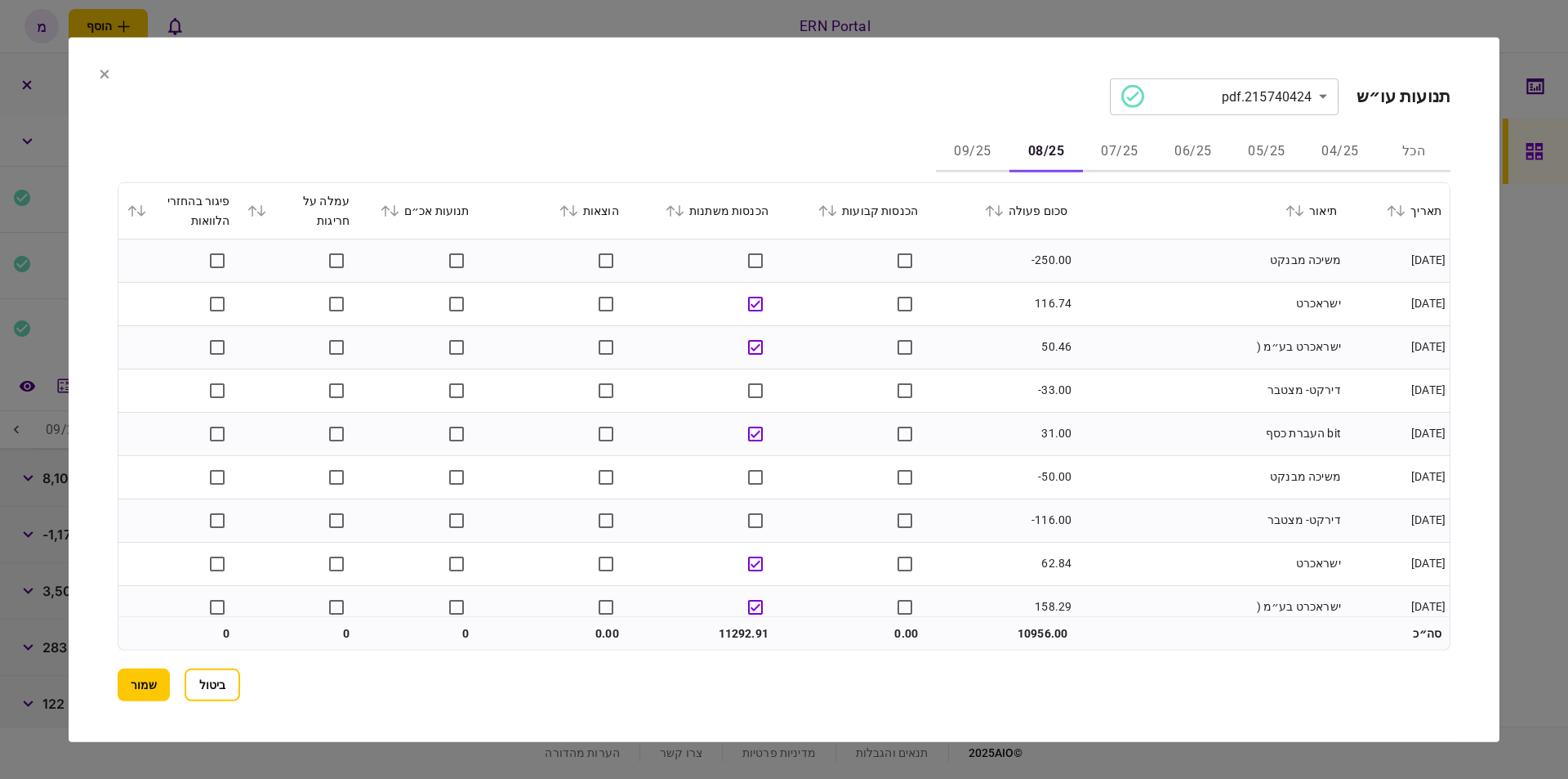
click at [1225, 312] on td "ישראכרט" at bounding box center [1210, 303] width 270 height 44
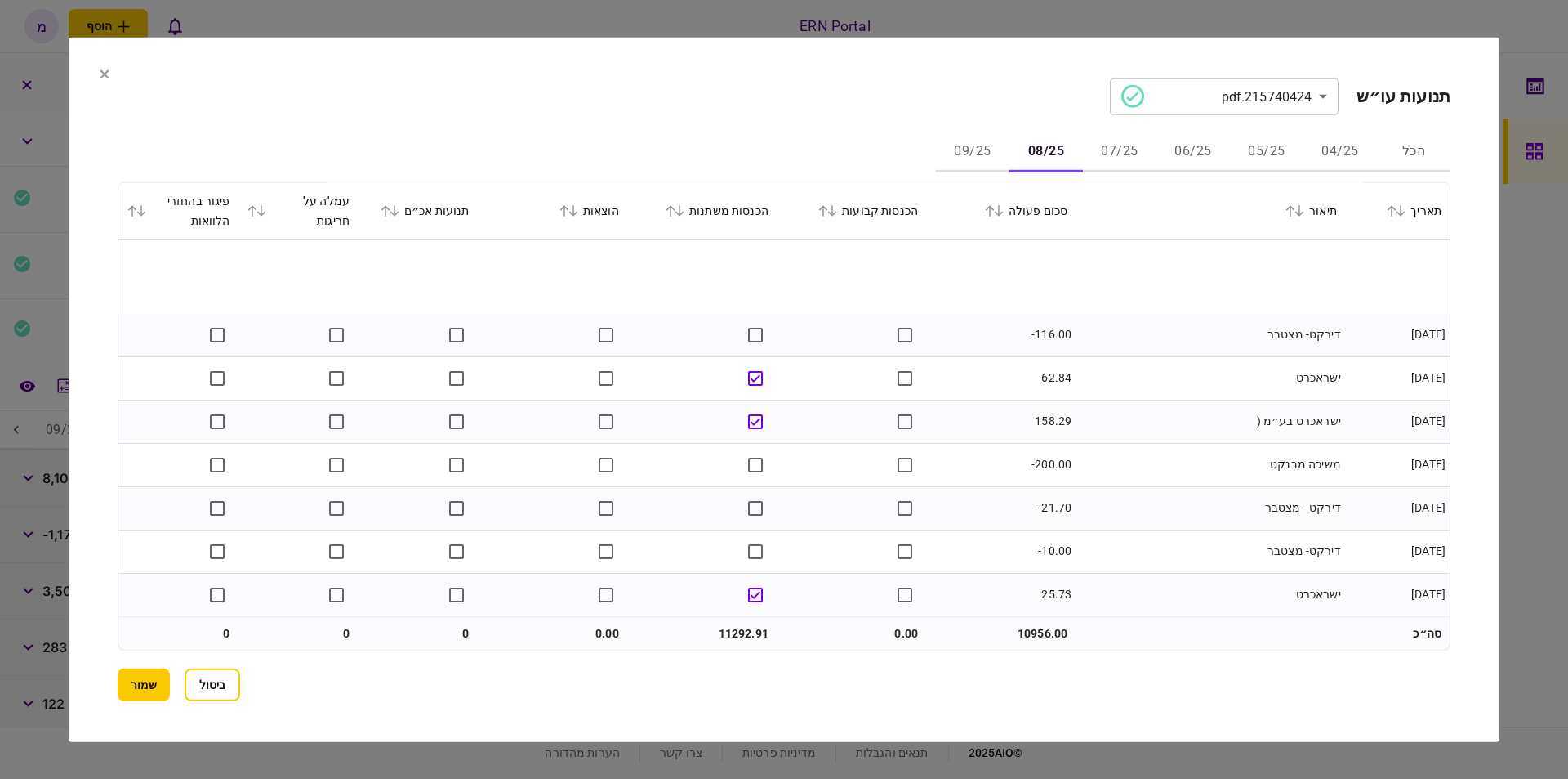
scroll to position [278, 0]
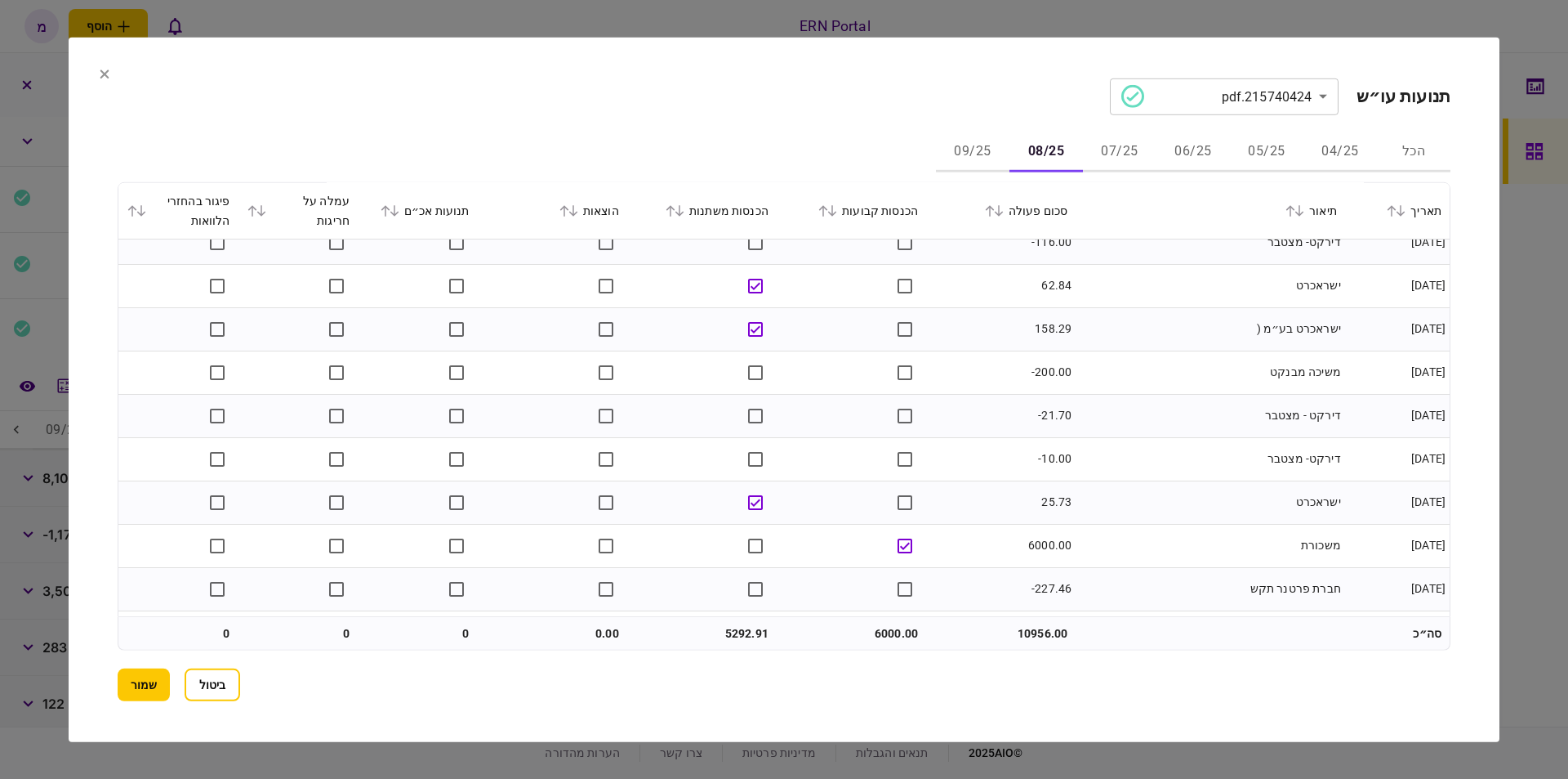
click at [1338, 460] on td "דירקט- מצטבר" at bounding box center [1210, 459] width 270 height 44
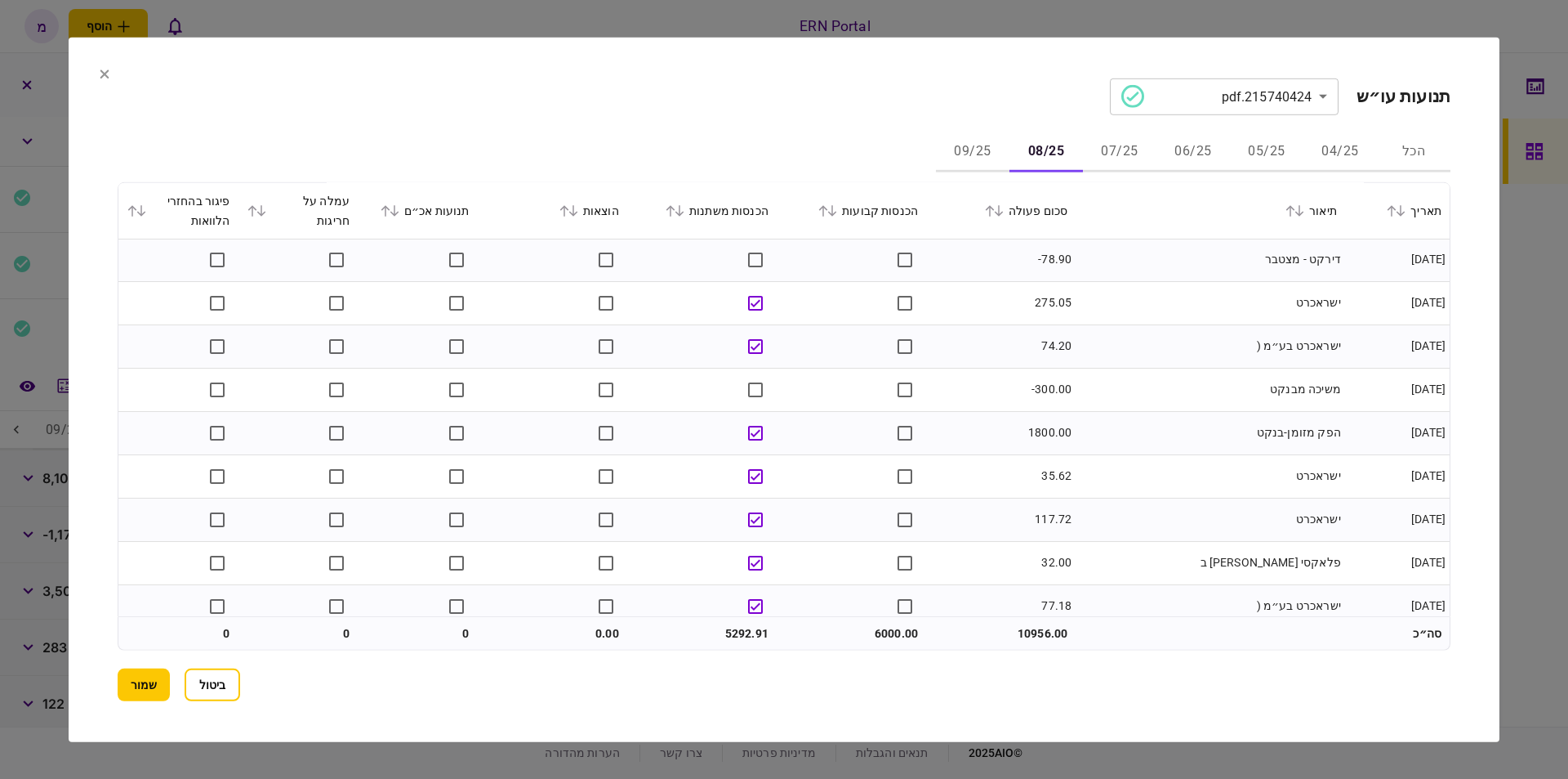
scroll to position [2700, 0]
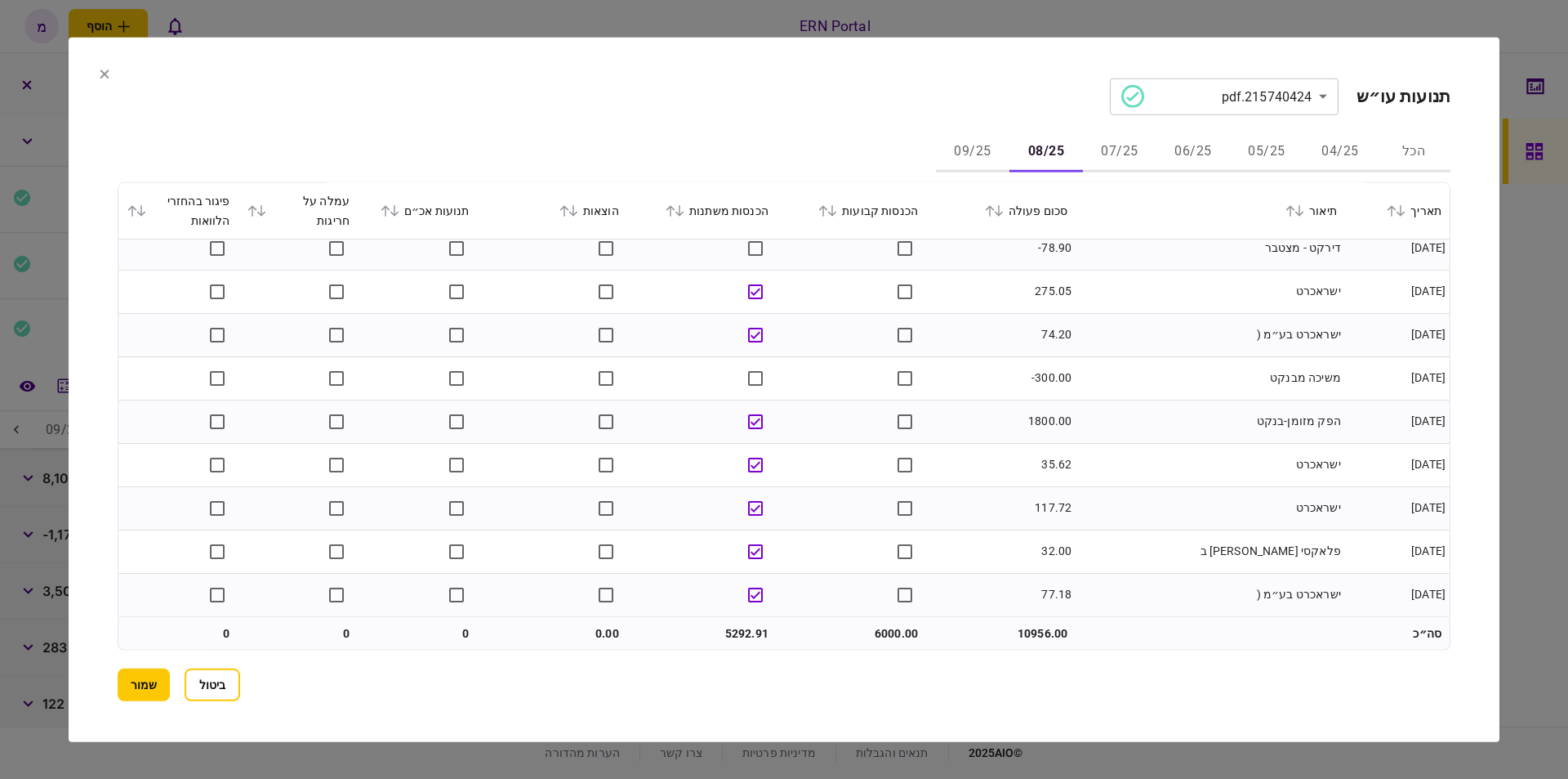
click at [874, 634] on td "6000.00" at bounding box center [852, 633] width 149 height 33
copy td "6000.00"
click at [749, 632] on td "5292.91" at bounding box center [702, 633] width 149 height 33
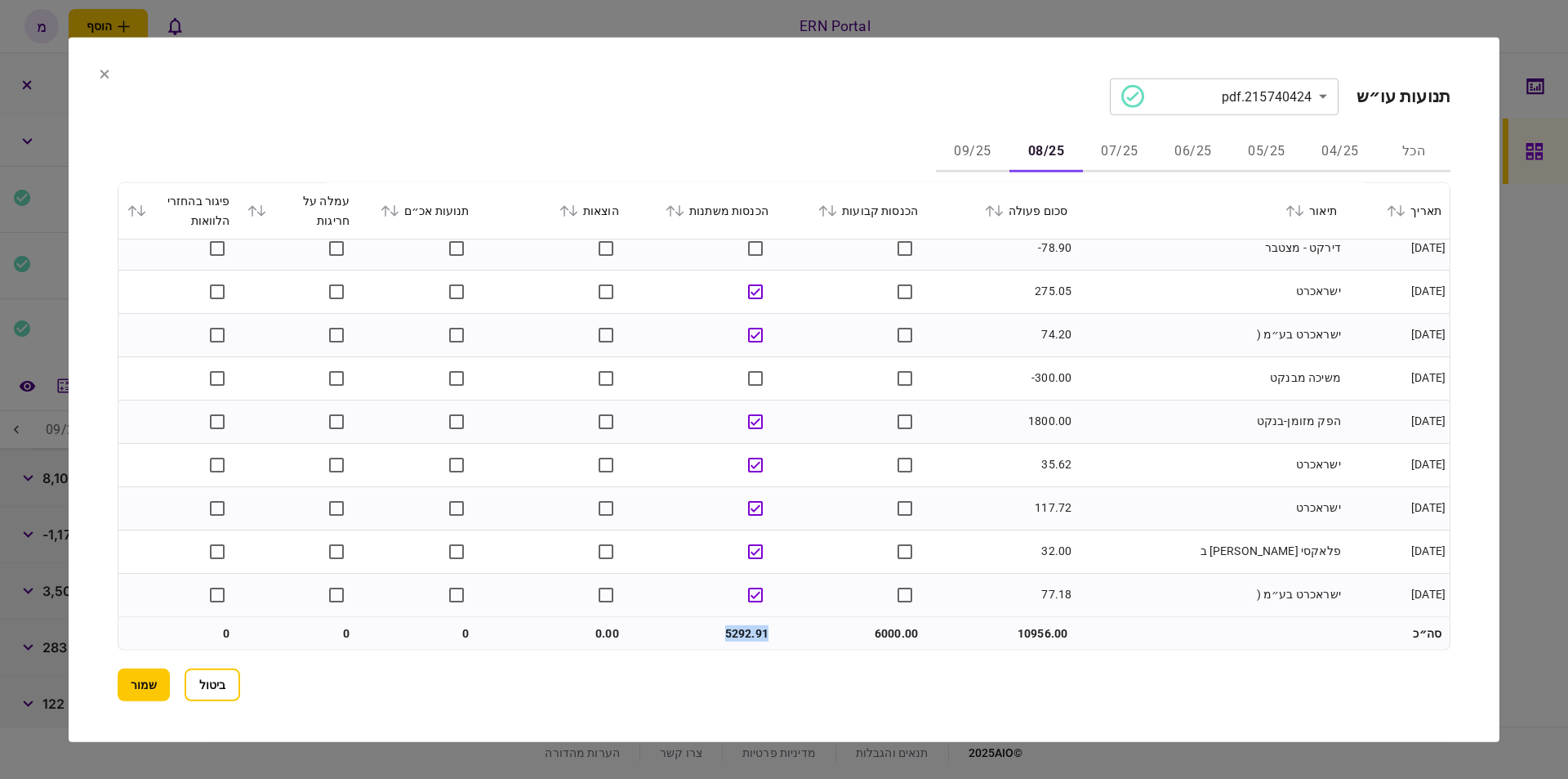
copy td "5292.91"
drag, startPoint x: 967, startPoint y: 144, endPoint x: 802, endPoint y: 130, distance: 165.6
click at [967, 144] on button "09/25" at bounding box center [973, 152] width 74 height 39
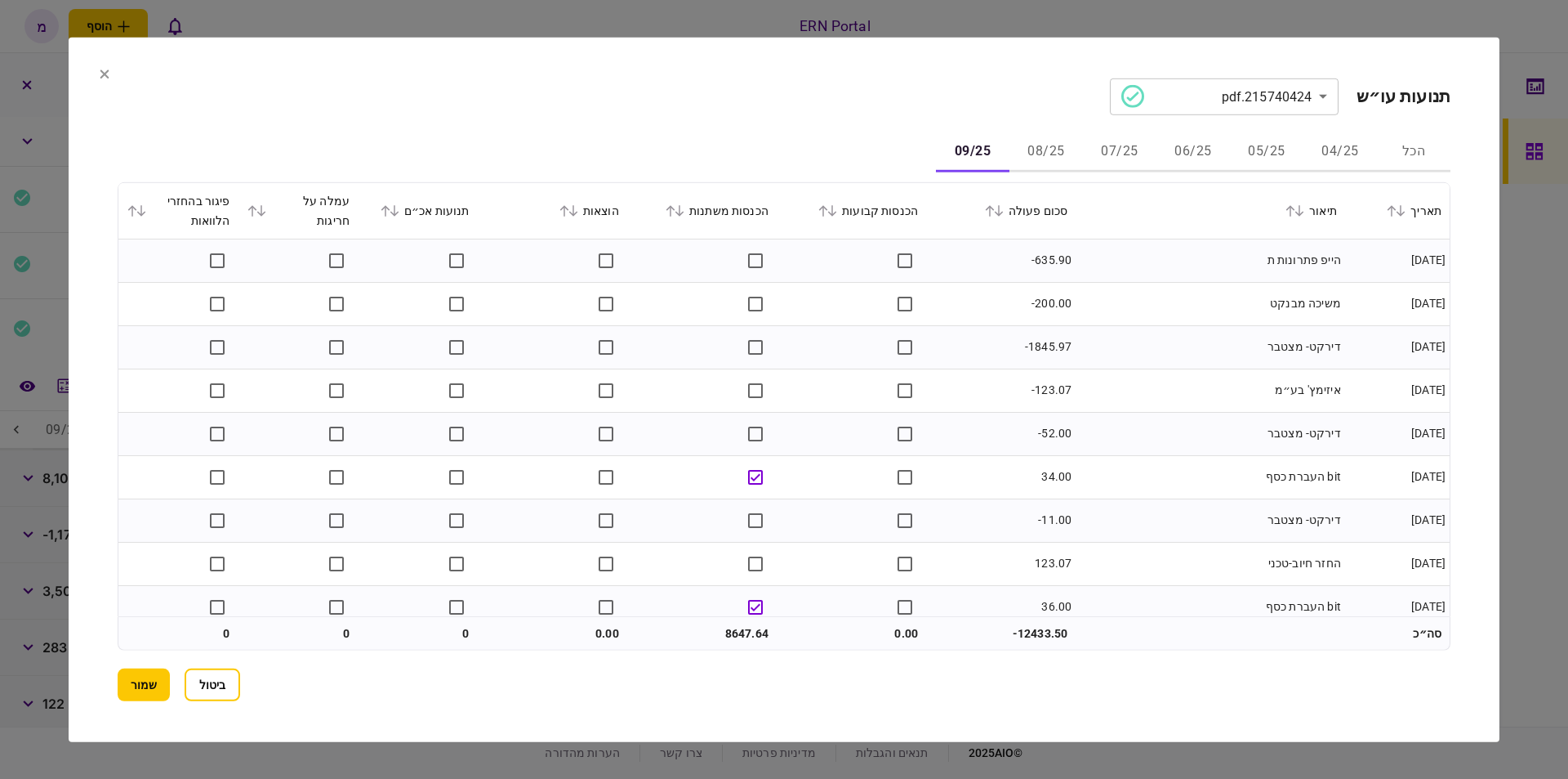
click at [630, 146] on div "הכל 04/25 05/25 06/25 07/25 08/25 09/25" at bounding box center [784, 152] width 1333 height 39
drag, startPoint x: 1285, startPoint y: 260, endPoint x: 1345, endPoint y: 253, distance: 60.4
click at [1345, 253] on tr "01/09/2025 הייפ פתרונות ת -635.90" at bounding box center [784, 261] width 1331 height 44
drag, startPoint x: 1319, startPoint y: 262, endPoint x: 1302, endPoint y: 275, distance: 21.4
copy tr "הייפ פתרונות"
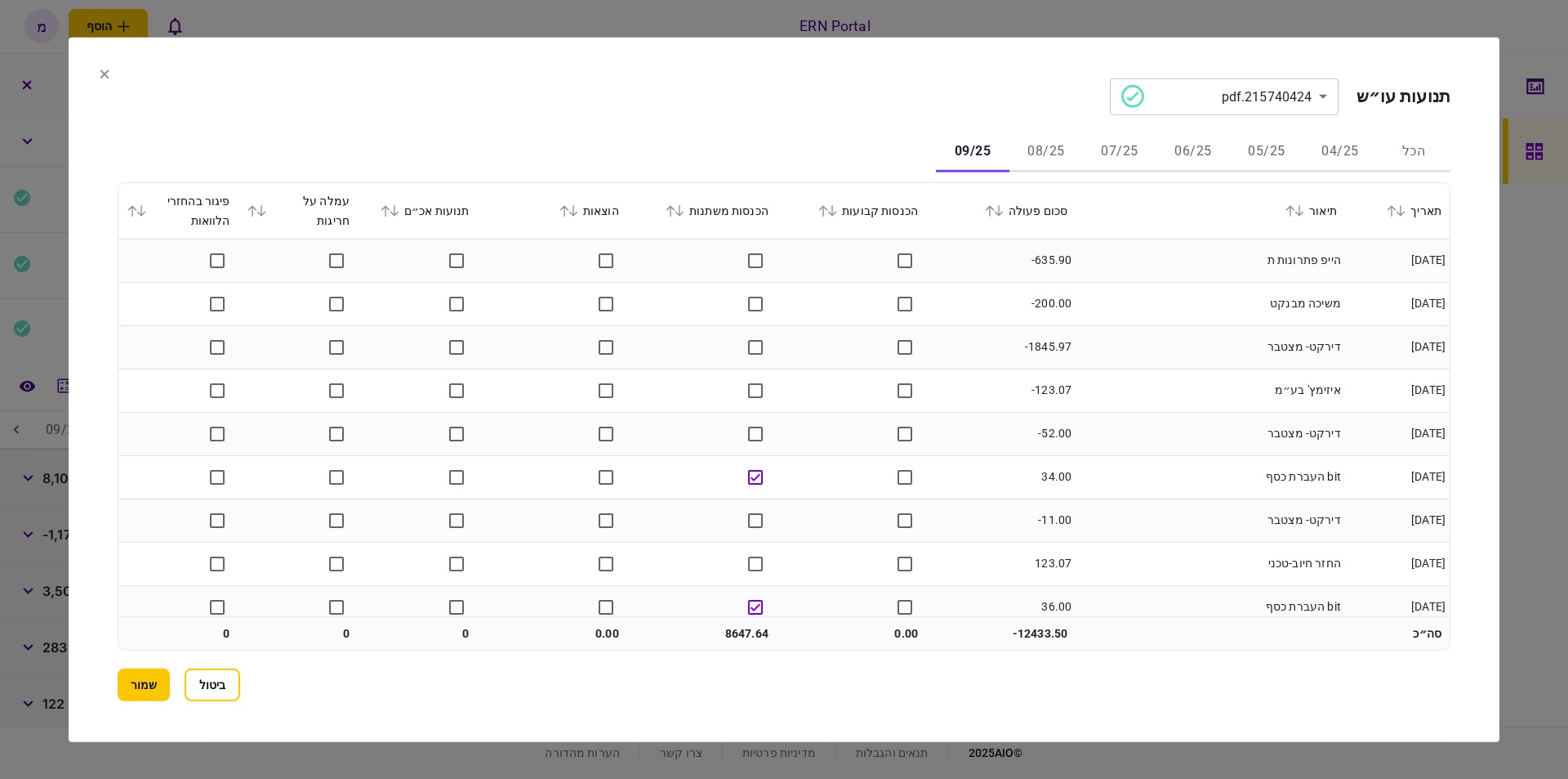
click at [1198, 296] on td "משיכה מבנקט" at bounding box center [1210, 303] width 270 height 44
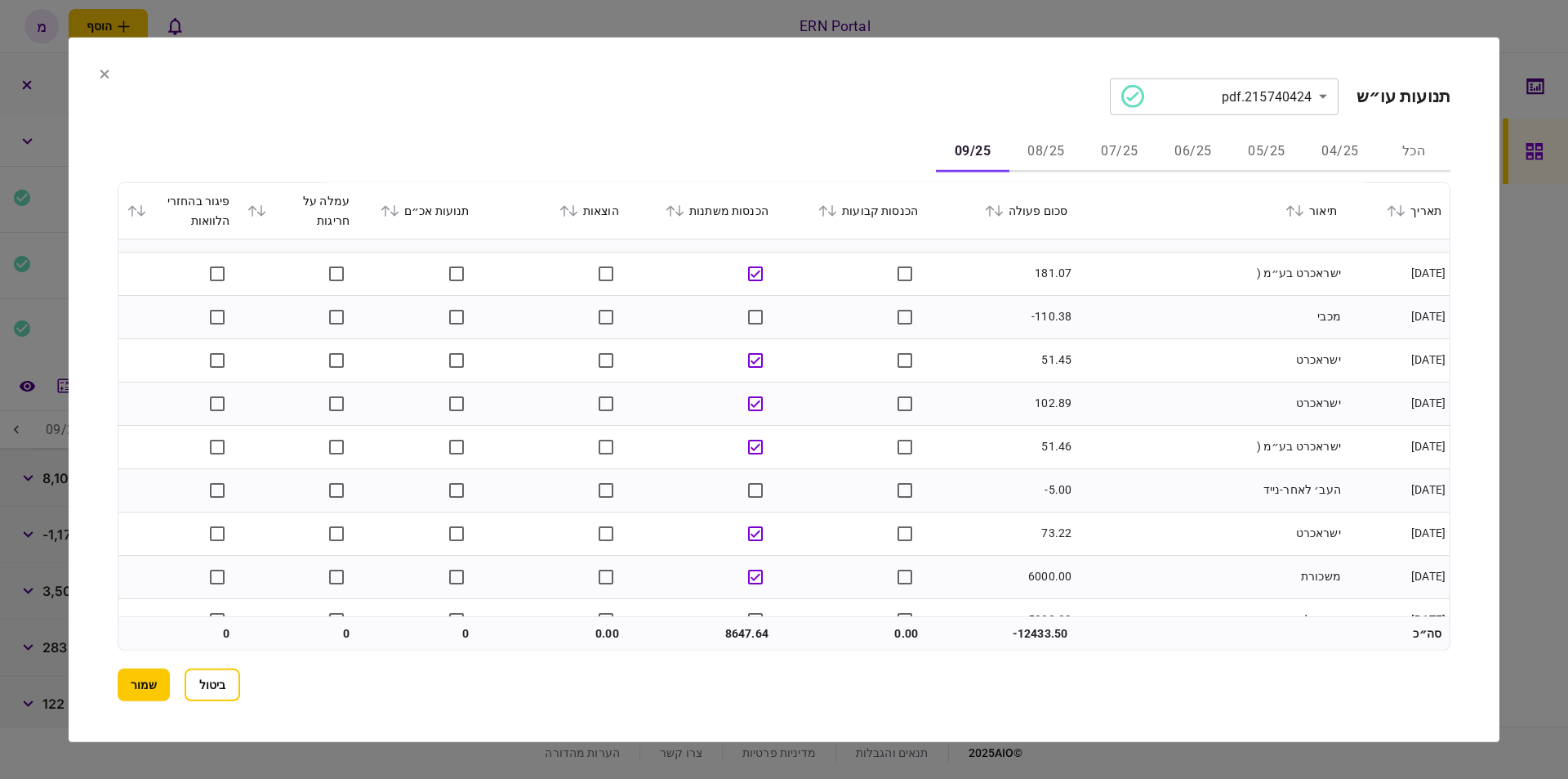
scroll to position [555, 0]
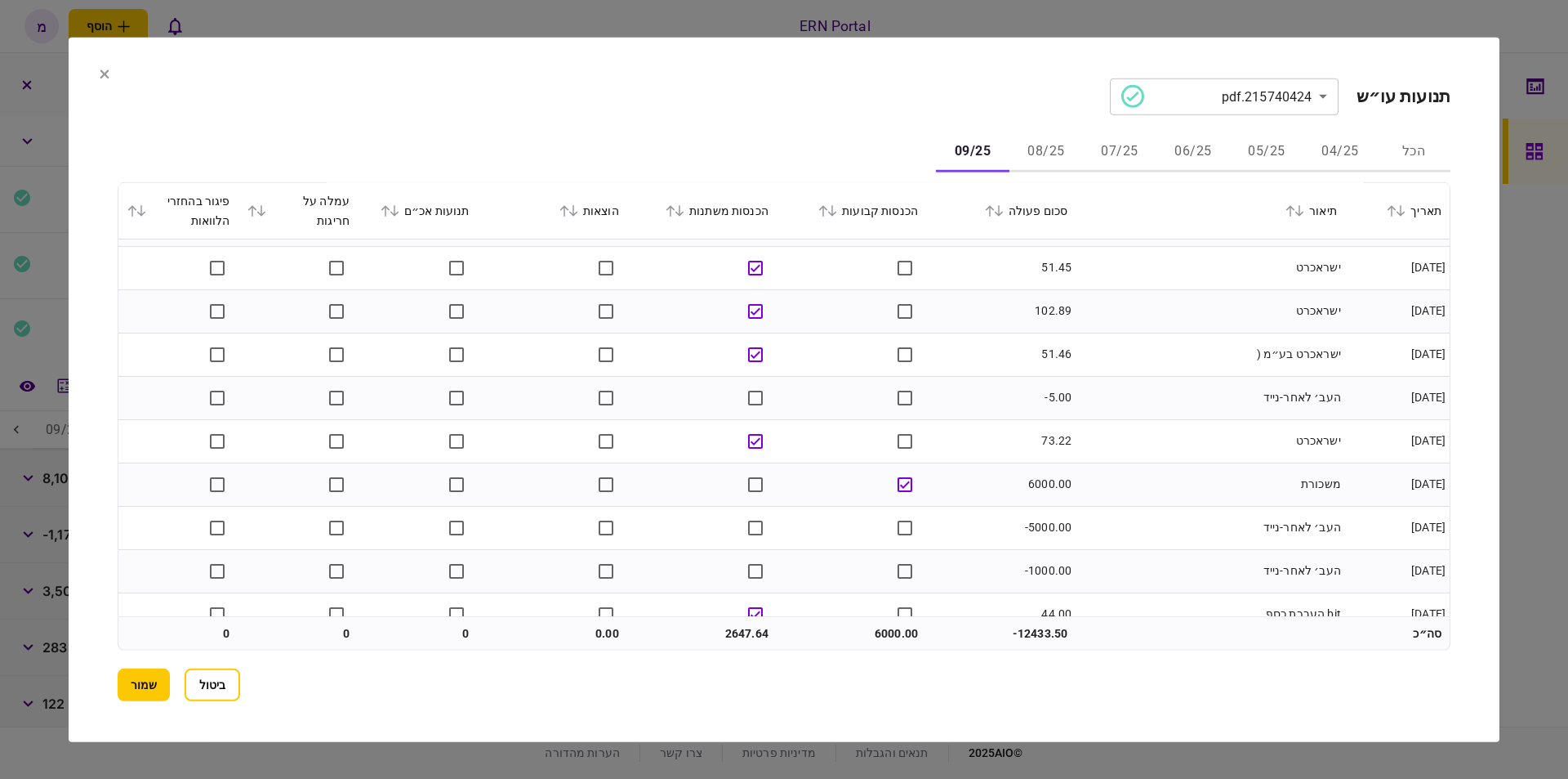
click at [1168, 445] on td "ישראכרט" at bounding box center [1210, 441] width 270 height 44
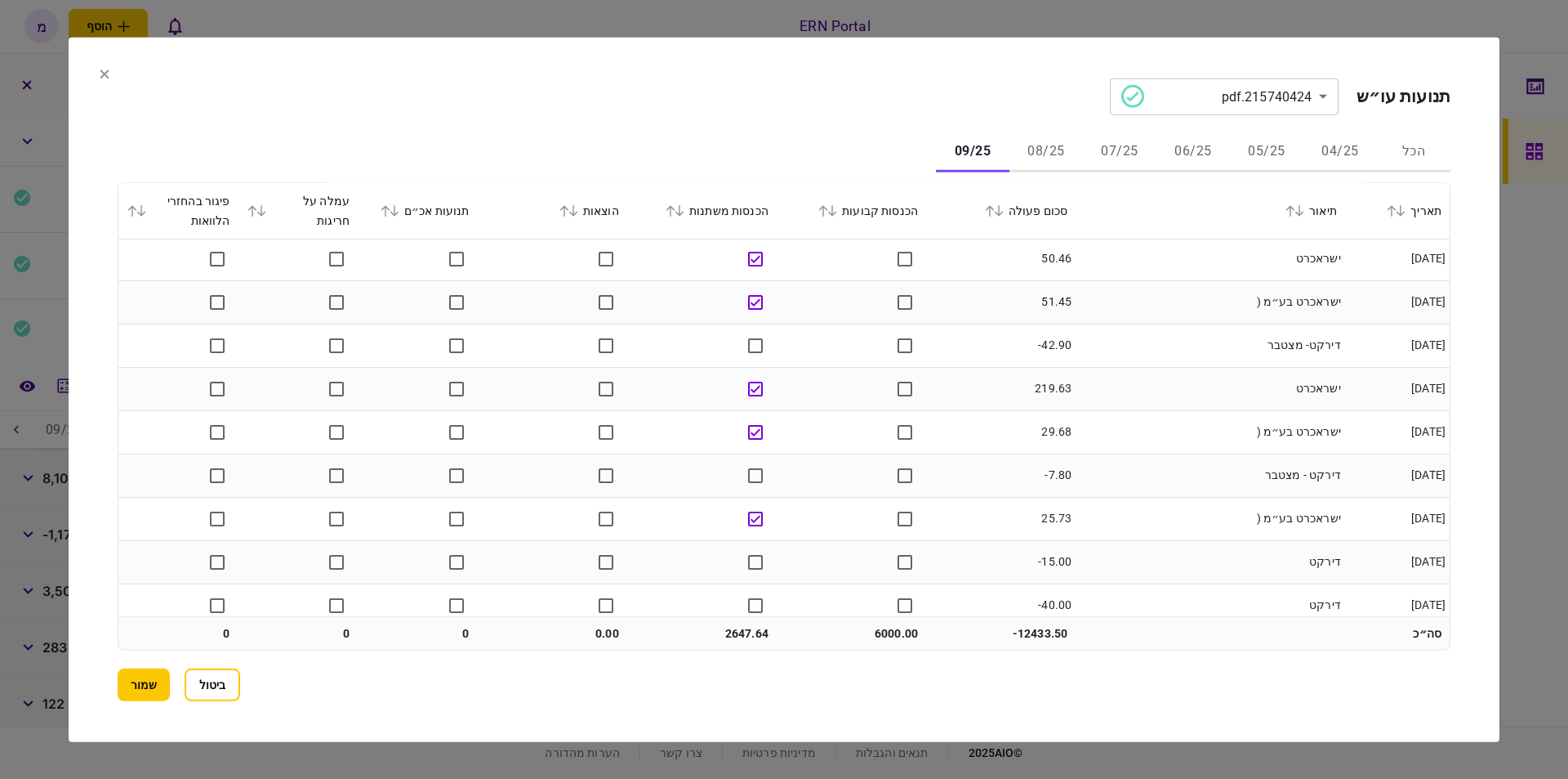
scroll to position [2180, 0]
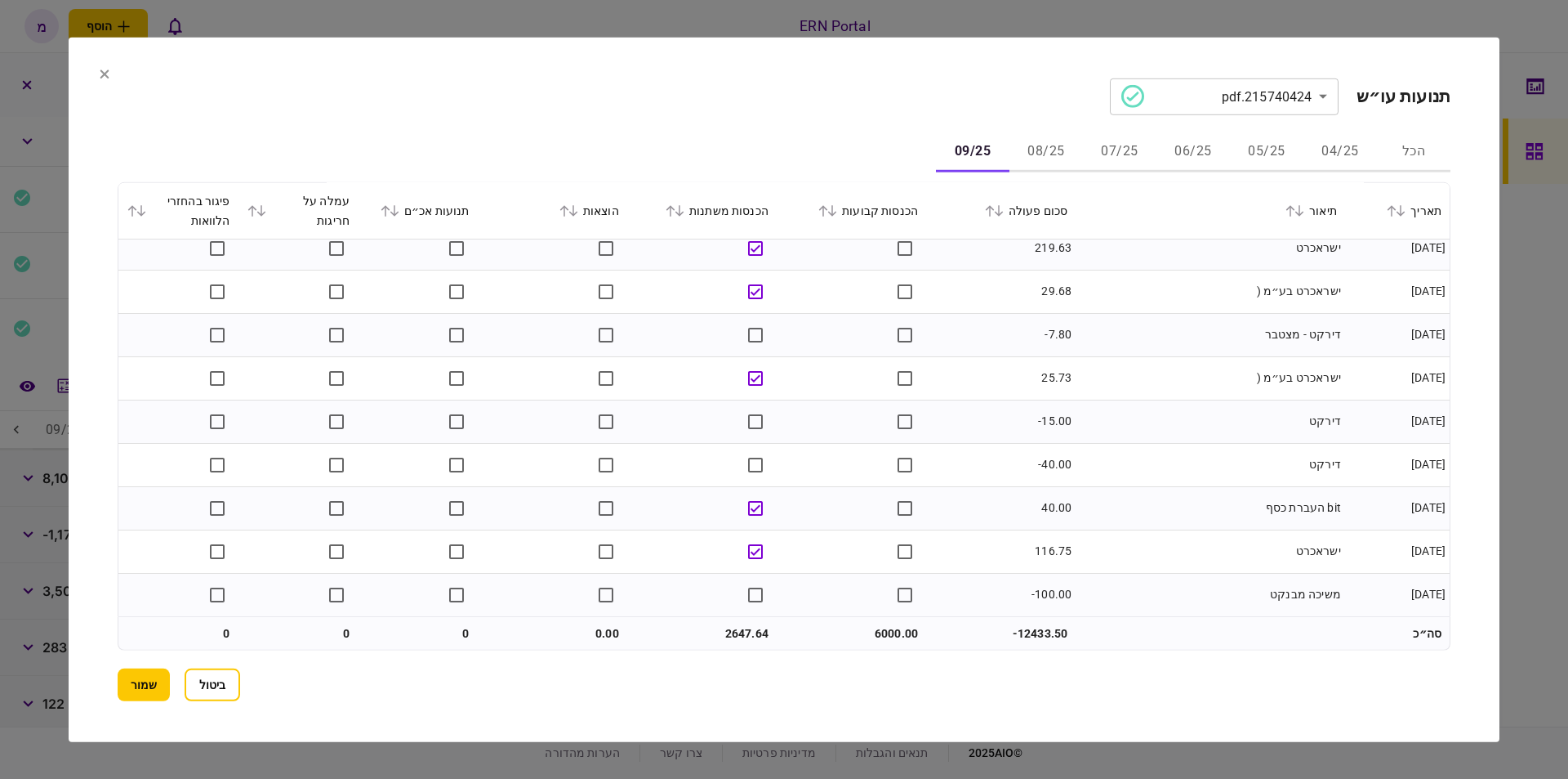
click at [895, 630] on td "6000.00" at bounding box center [852, 633] width 149 height 33
copy td "6000.00"
click at [745, 622] on td "2647.64" at bounding box center [702, 633] width 149 height 33
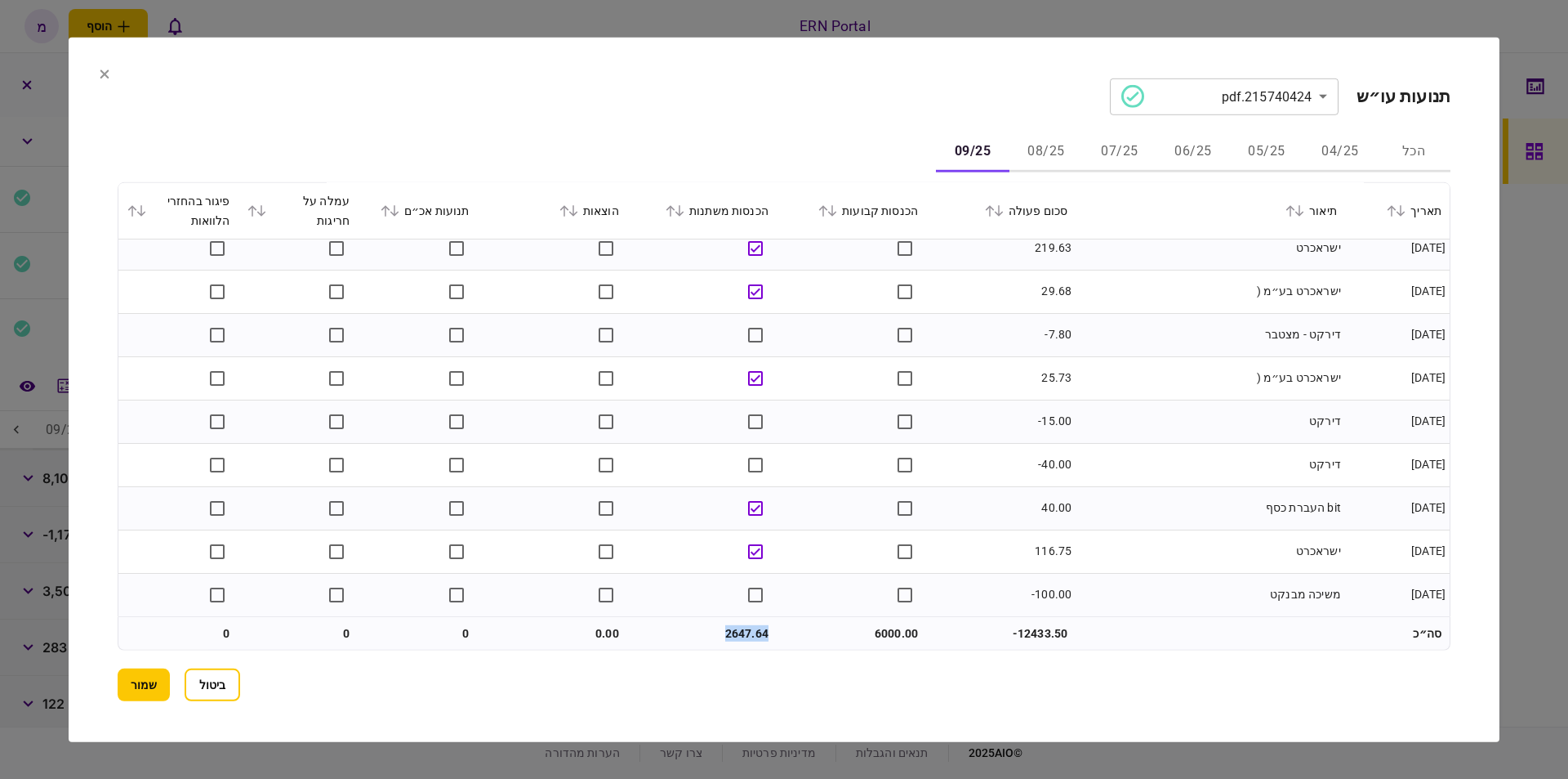
copy td "2647.64"
click at [155, 675] on button "שמור" at bounding box center [144, 684] width 52 height 33
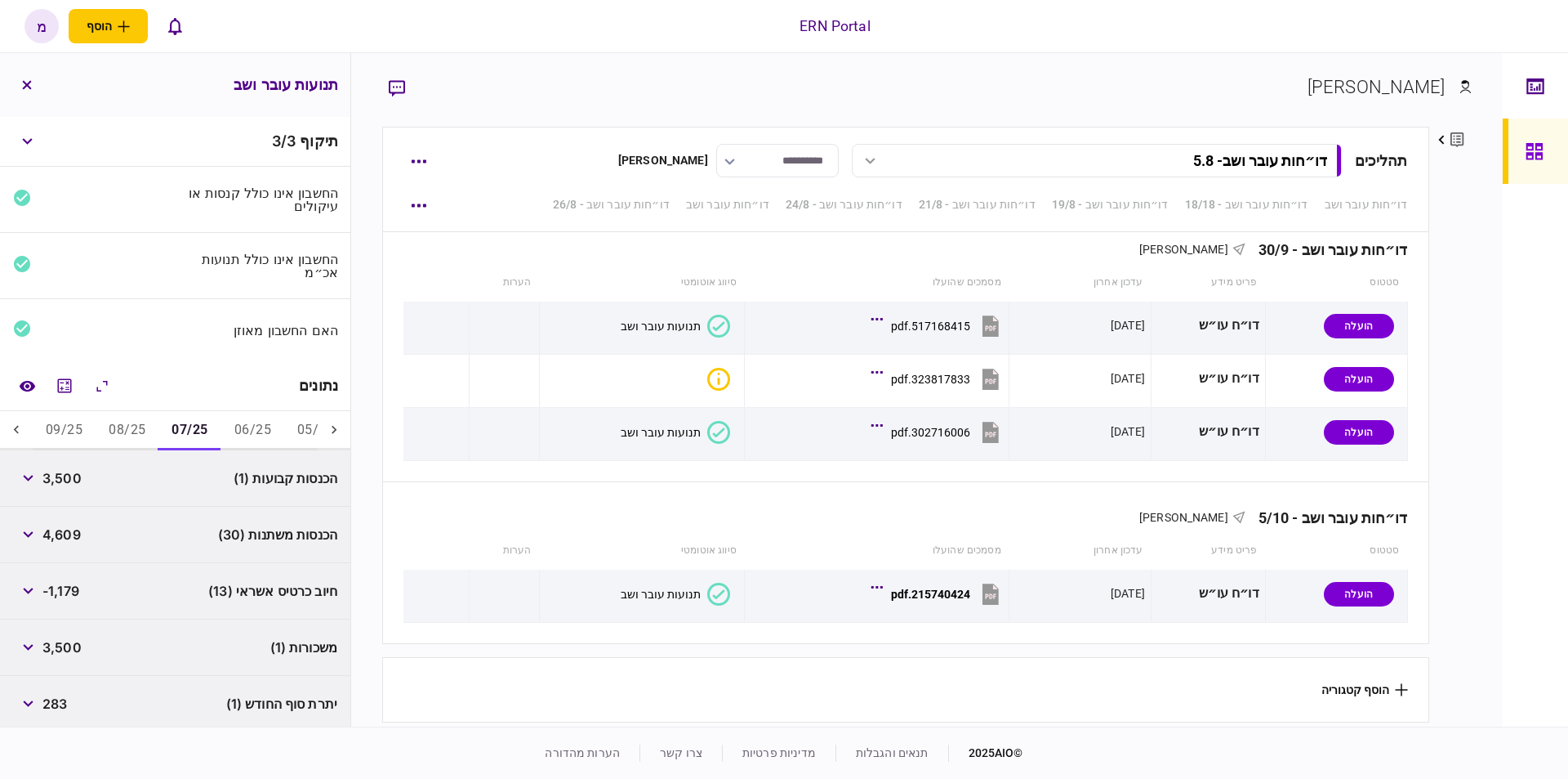
scroll to position [59, 0]
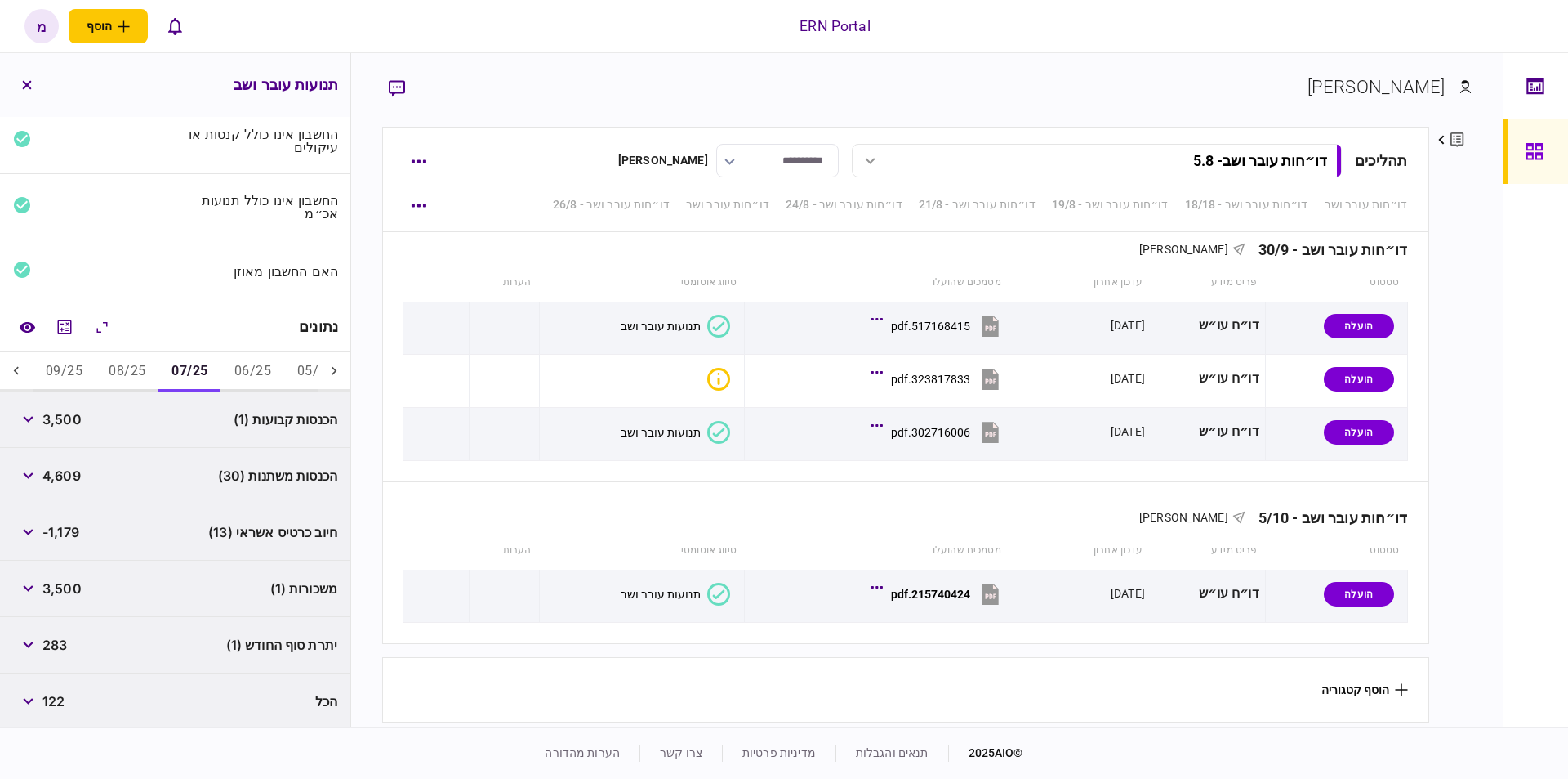
click at [50, 635] on span "283" at bounding box center [55, 645] width 24 height 19
copy span "283"
click at [117, 356] on button "08/25" at bounding box center [127, 371] width 63 height 39
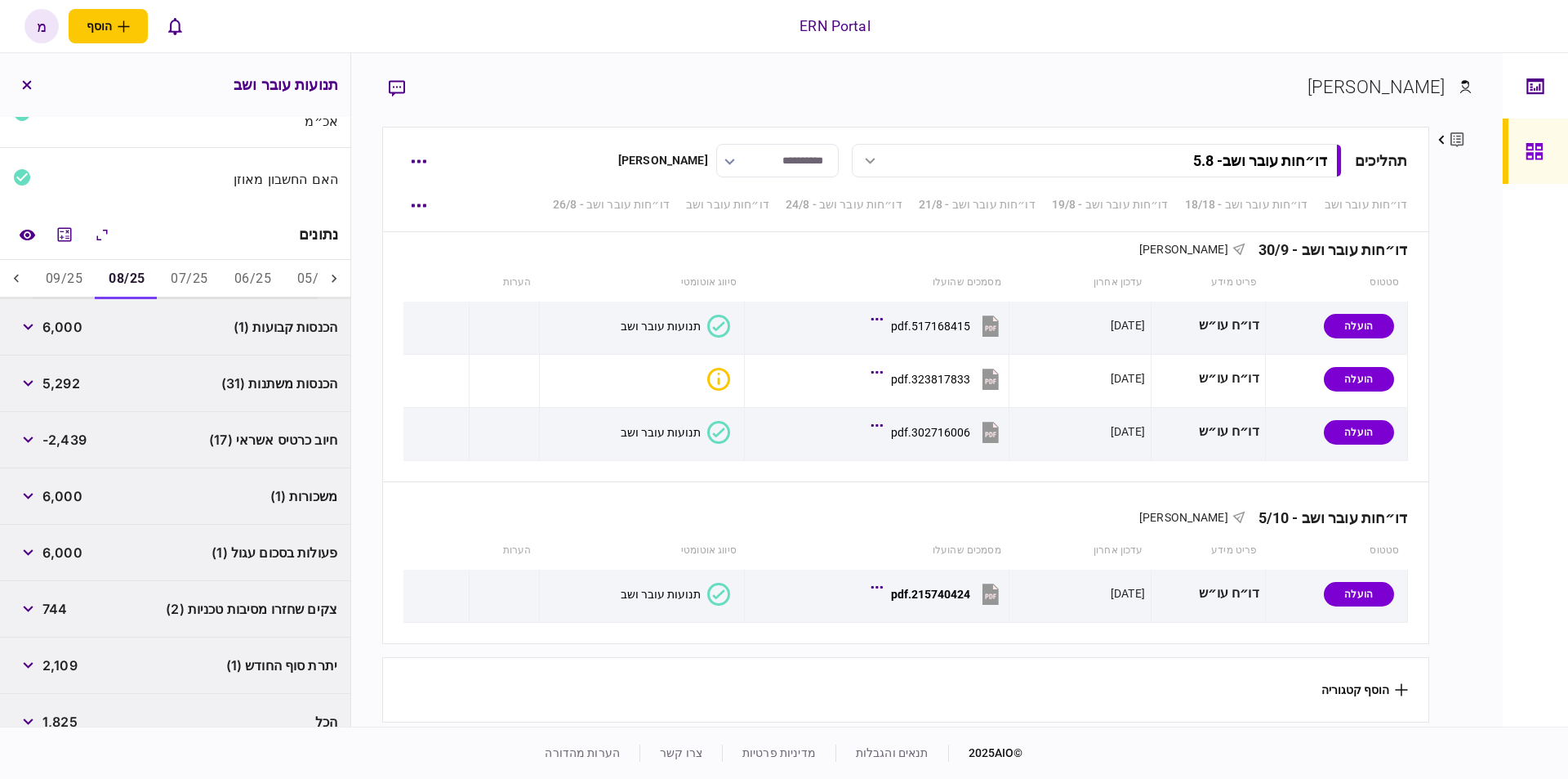
click at [57, 664] on span "2,109" at bounding box center [60, 665] width 35 height 19
copy span "2,109"
click at [61, 269] on button "09/25" at bounding box center [64, 279] width 63 height 39
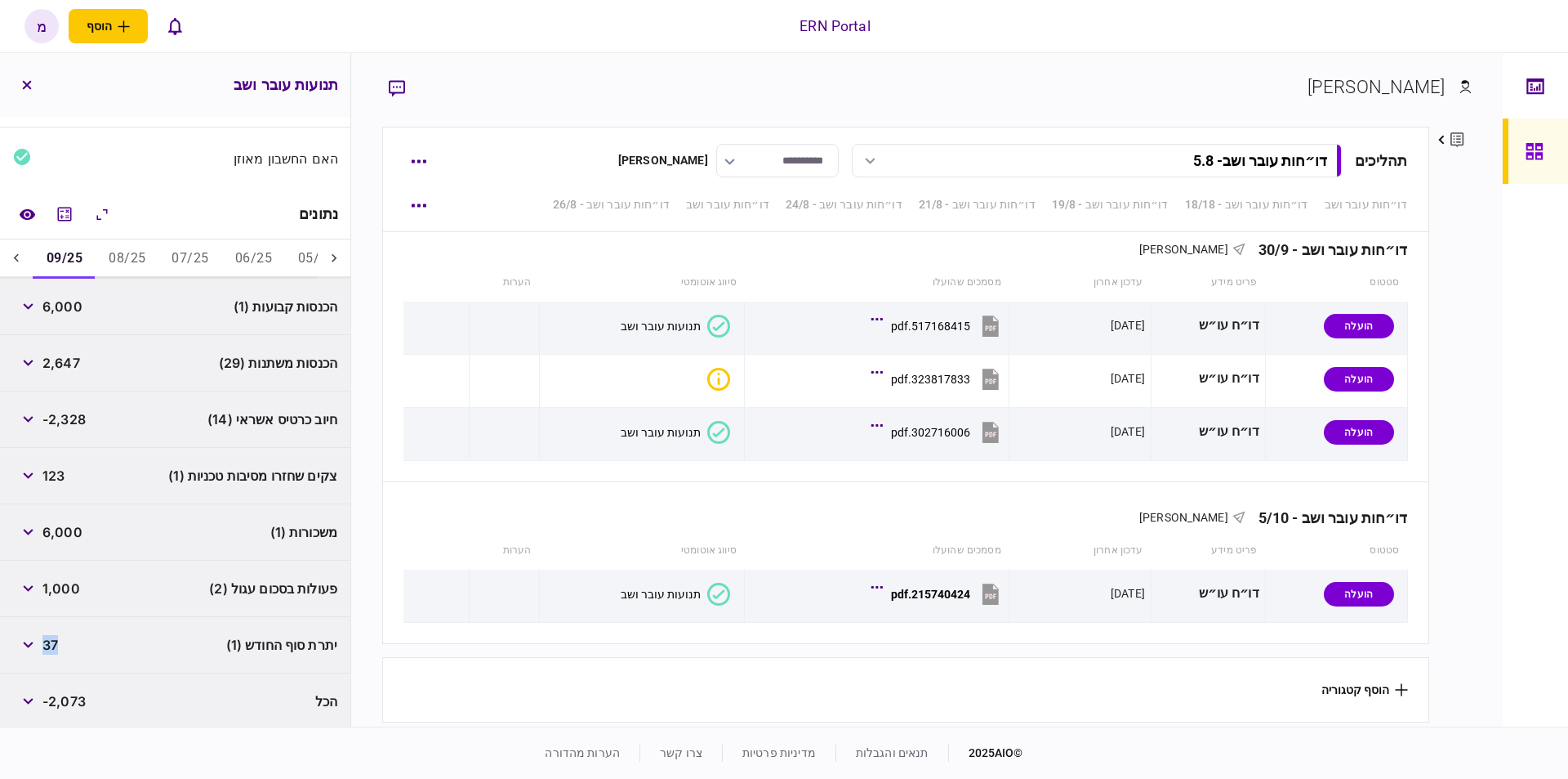
click at [55, 643] on span "37" at bounding box center [50, 645] width 15 height 19
click at [49, 636] on span "37" at bounding box center [50, 645] width 15 height 19
copy span "37"
